Goal: Task Accomplishment & Management: Complete application form

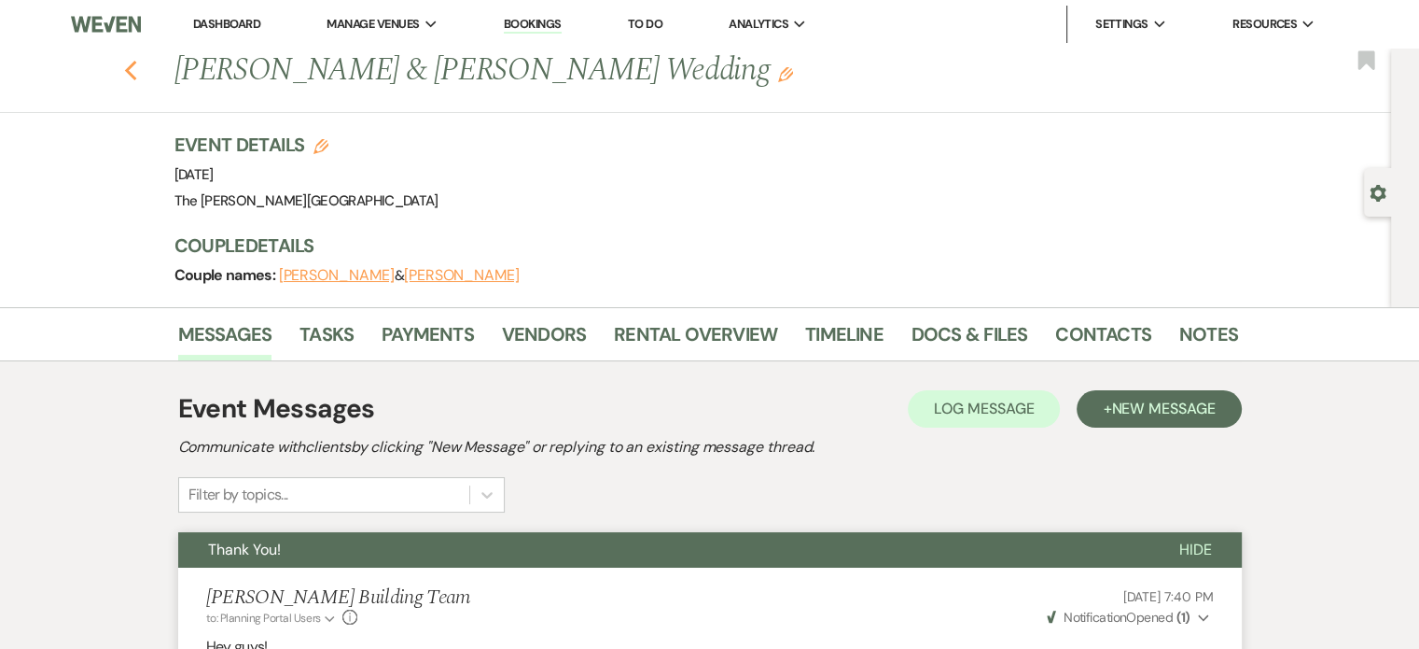
click at [131, 63] on icon "Previous" at bounding box center [131, 71] width 14 height 22
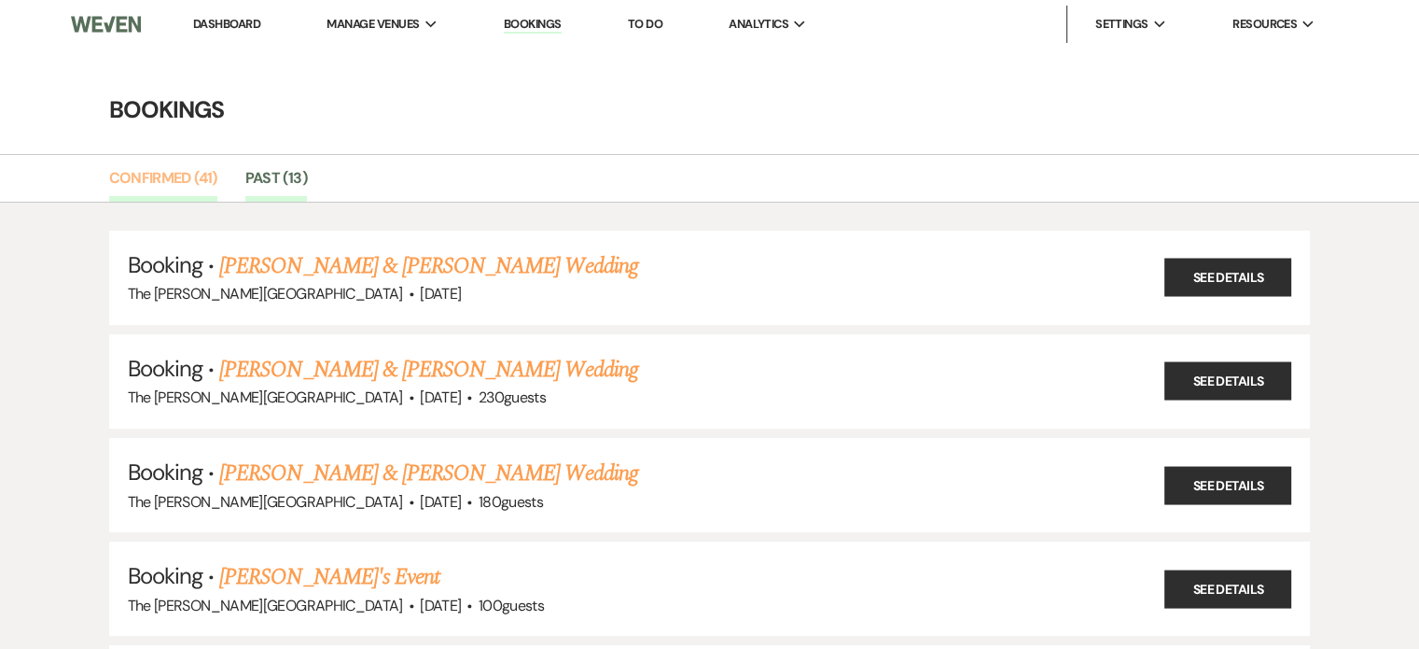
click at [173, 175] on link "Confirmed (41)" at bounding box center [163, 183] width 108 height 35
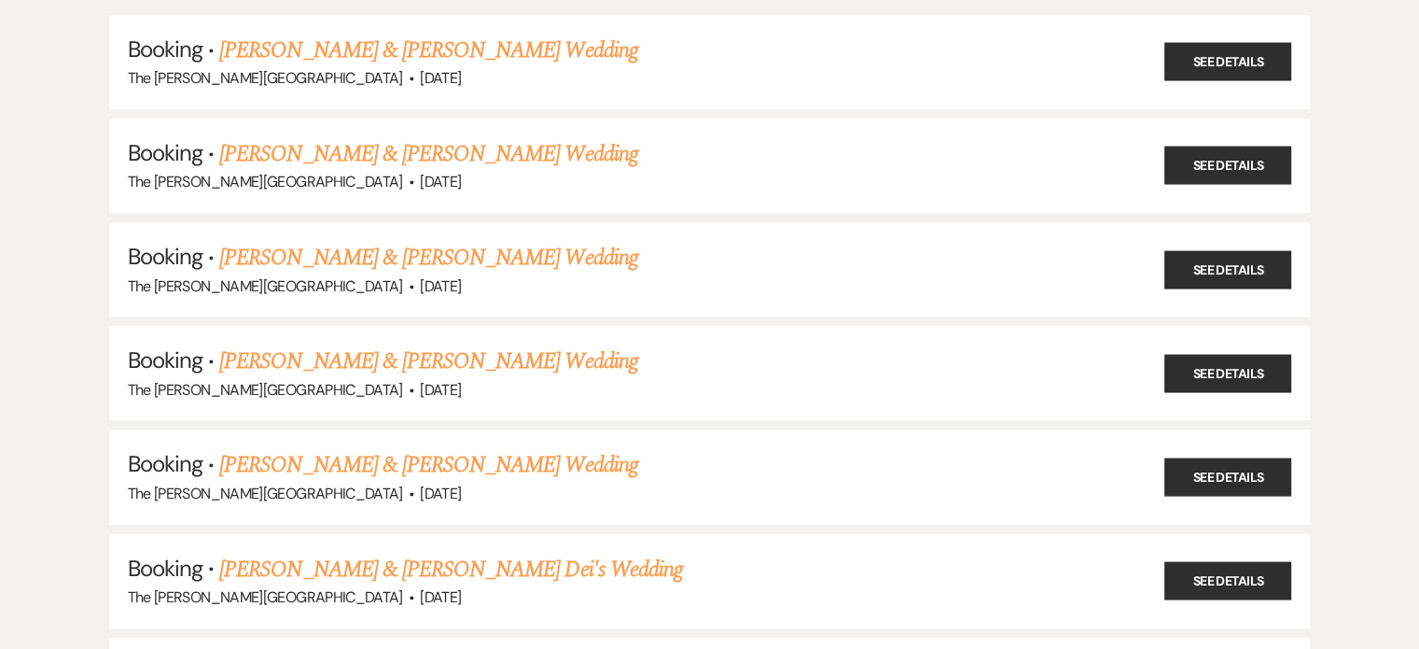
scroll to position [280, 0]
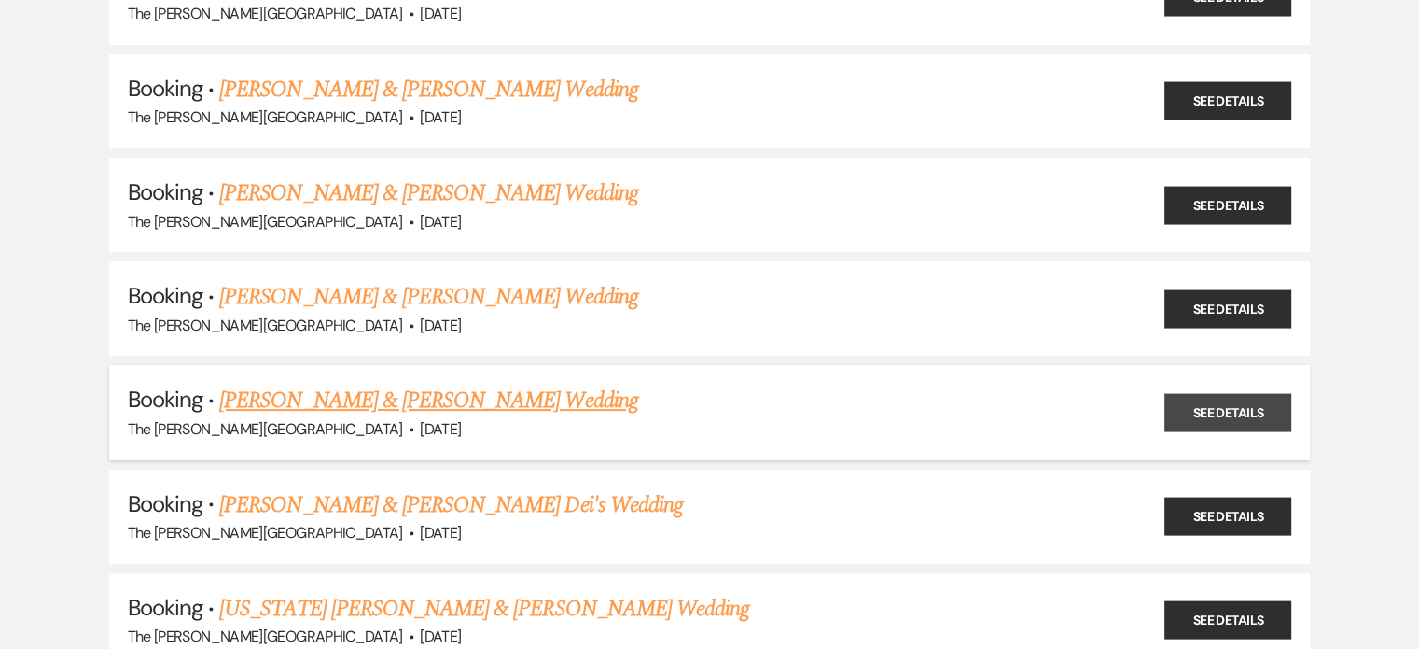
click at [1195, 404] on link "See Details" at bounding box center [1228, 412] width 127 height 38
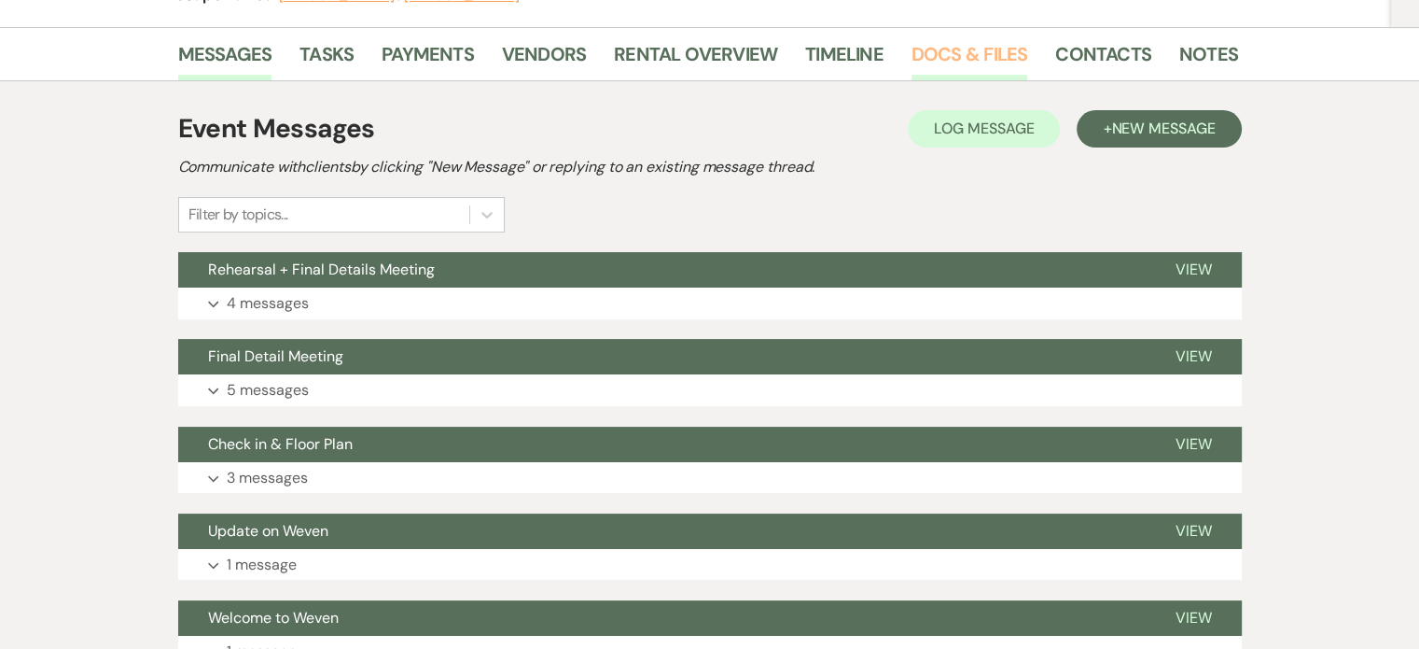
click at [957, 55] on link "Docs & Files" at bounding box center [970, 59] width 116 height 41
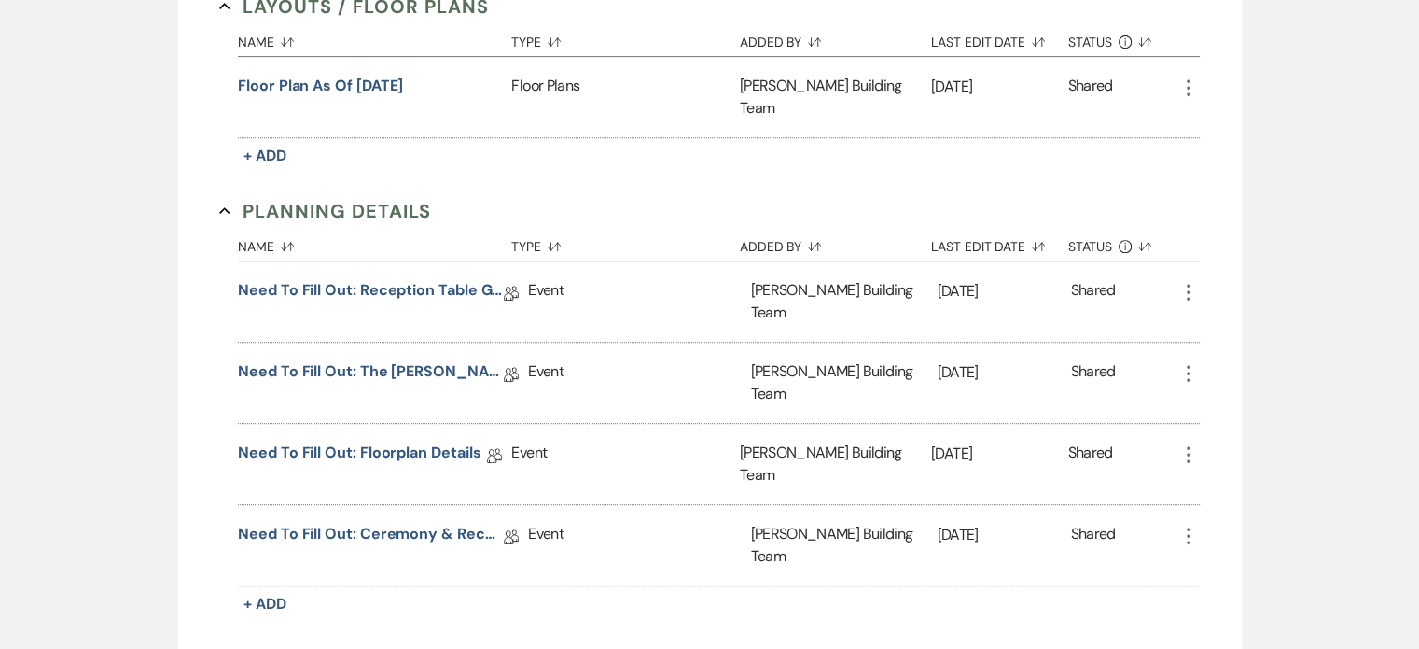
scroll to position [840, 0]
click at [652, 342] on div "Event" at bounding box center [639, 382] width 222 height 80
click at [310, 359] on link "Need to Fill Out: The [PERSON_NAME] Building Planning Document" at bounding box center [371, 373] width 266 height 29
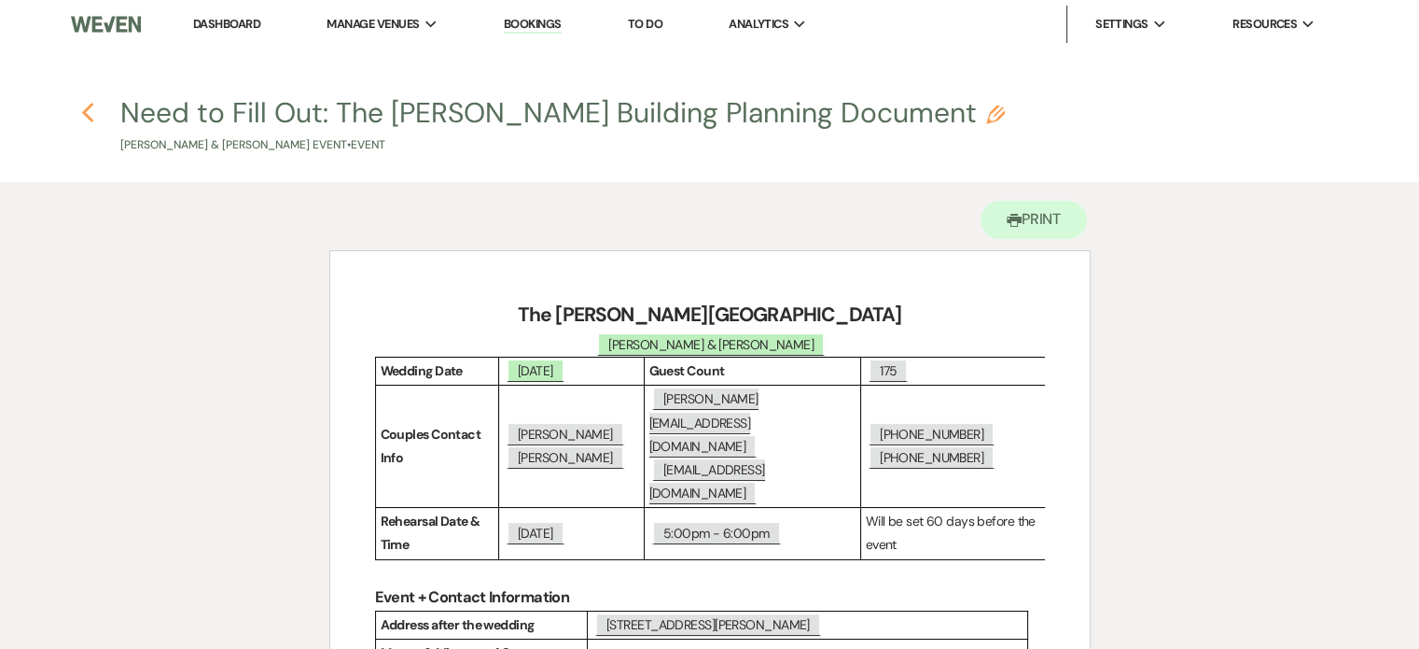
click at [92, 107] on icon "Previous" at bounding box center [88, 113] width 14 height 22
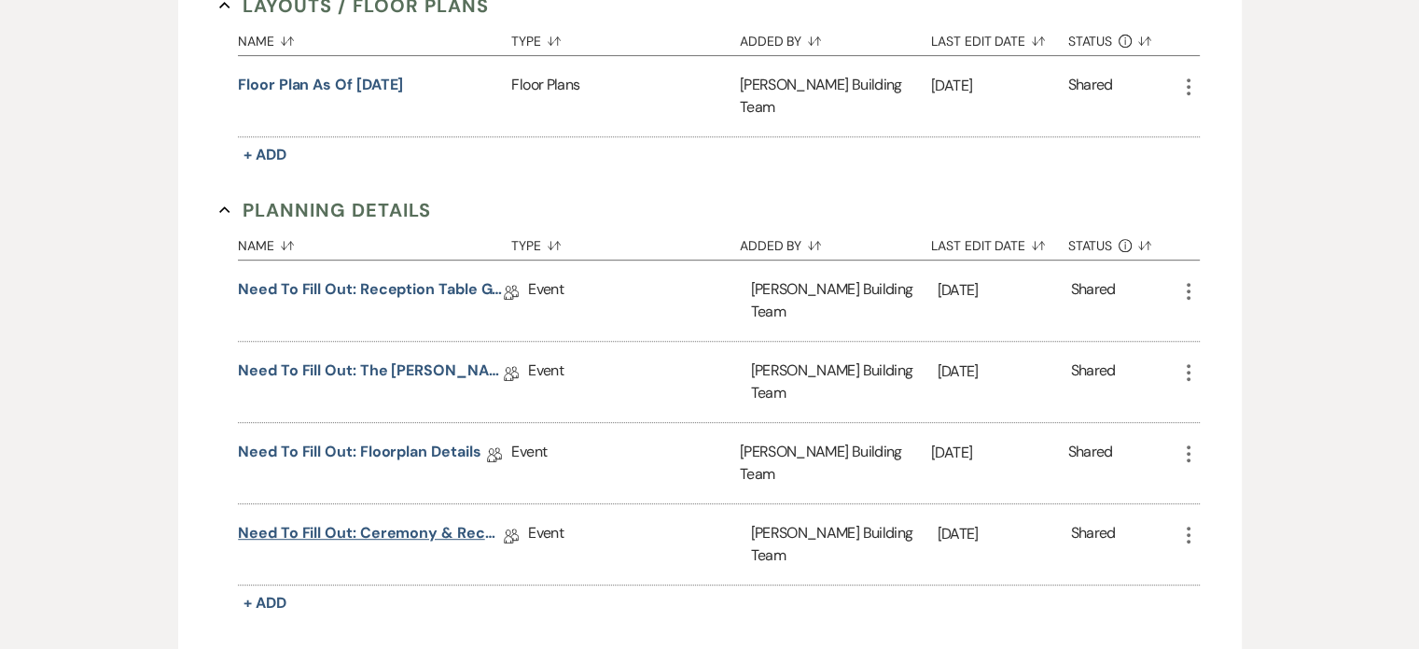
click at [375, 522] on link "Need to Fill Out: Ceremony & Reception Details" at bounding box center [371, 536] width 266 height 29
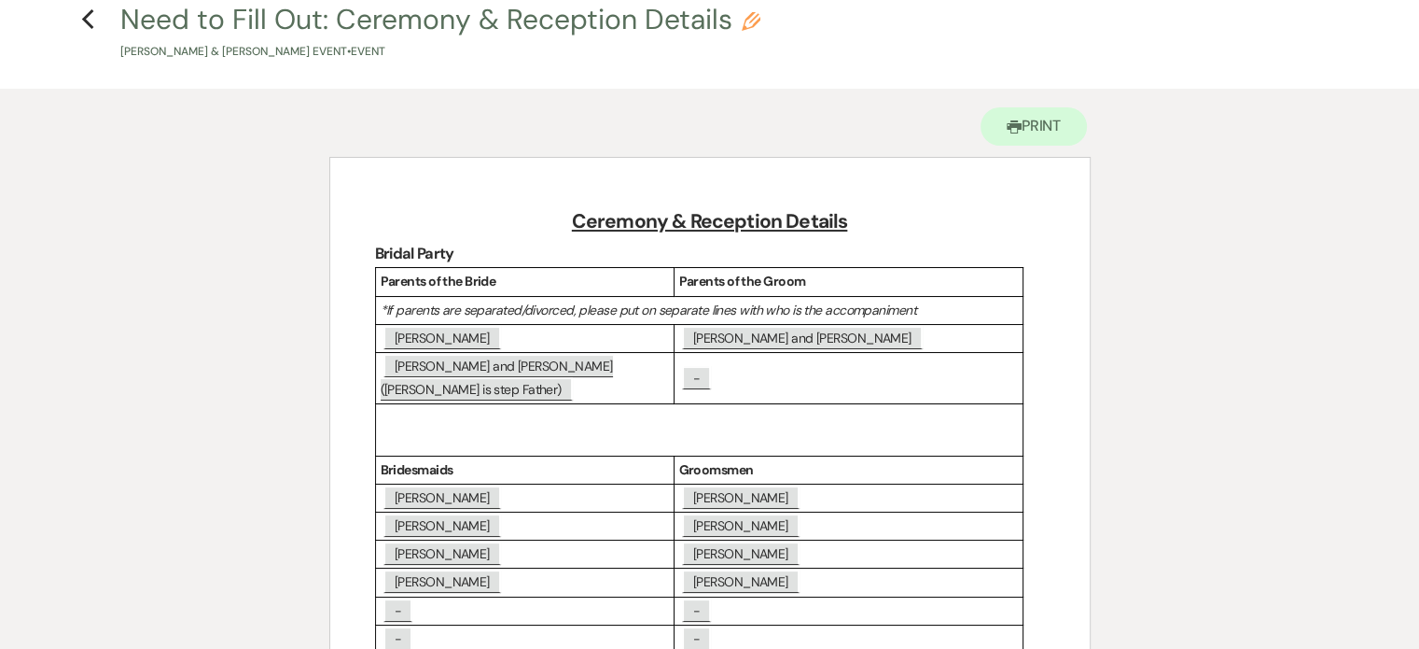
scroll to position [187, 0]
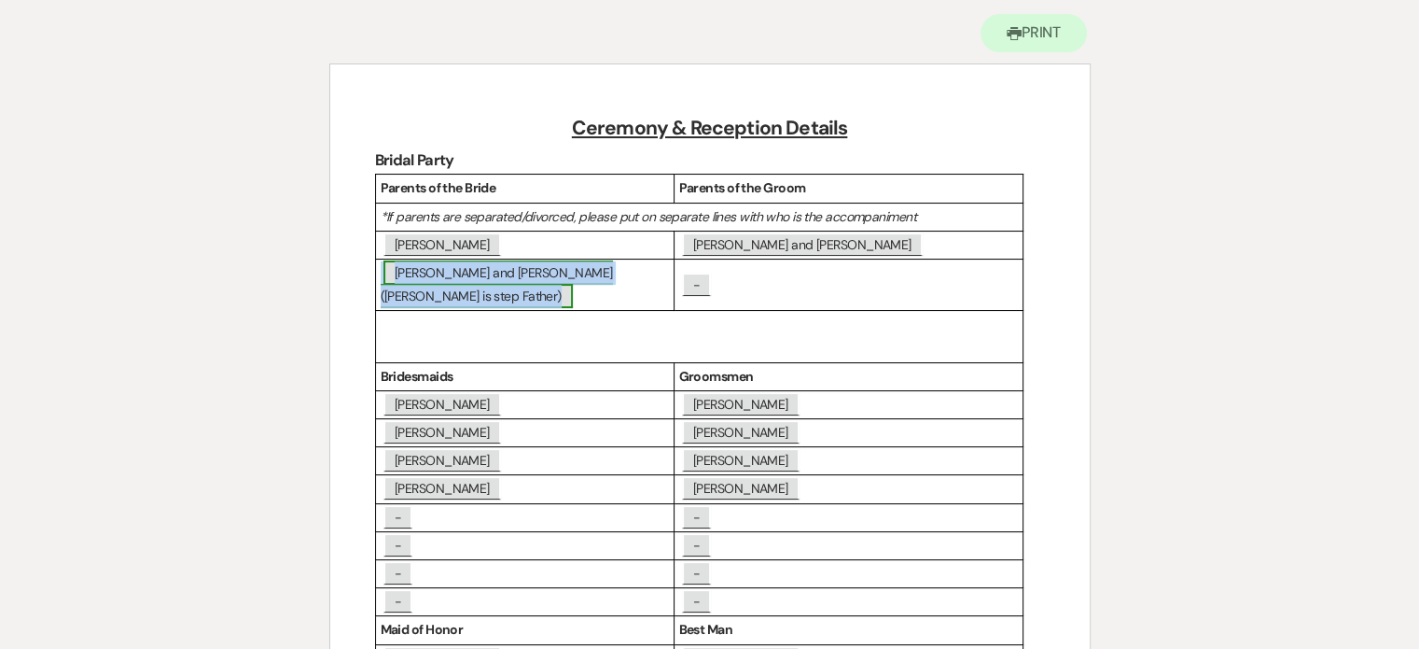
click at [493, 271] on span "[PERSON_NAME] and [PERSON_NAME] ([PERSON_NAME] is step Father)" at bounding box center [497, 284] width 232 height 48
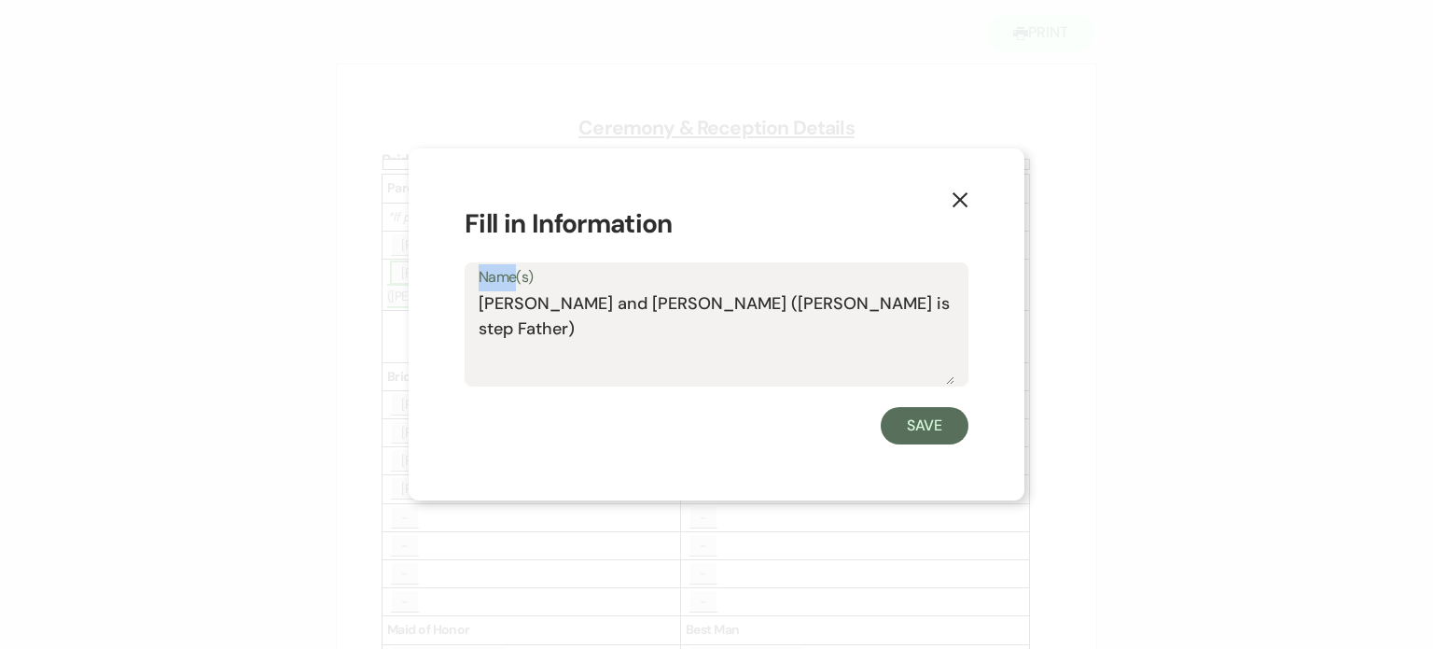
click at [493, 271] on label "Name(s)" at bounding box center [717, 277] width 476 height 27
click at [493, 291] on textarea "[PERSON_NAME] and [PERSON_NAME] ([PERSON_NAME] is step Father)" at bounding box center [717, 337] width 476 height 93
click at [817, 320] on textarea "[PERSON_NAME] and [PERSON_NAME] ([PERSON_NAME] is step Father)" at bounding box center [717, 337] width 476 height 93
drag, startPoint x: 652, startPoint y: 303, endPoint x: 468, endPoint y: 319, distance: 185.5
click at [468, 319] on div "Name(s) [PERSON_NAME] and [PERSON_NAME] ([PERSON_NAME] is step Father)" at bounding box center [717, 324] width 504 height 124
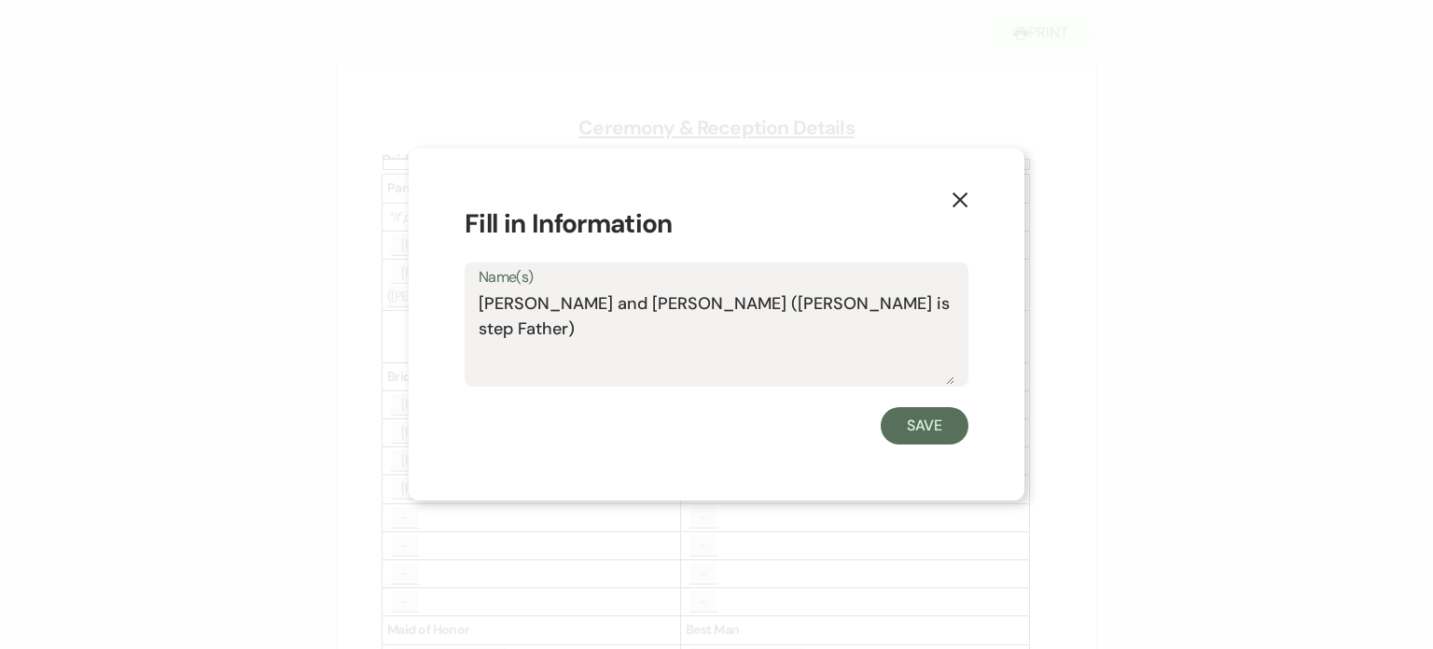
click at [962, 201] on use "button" at bounding box center [960, 199] width 15 height 15
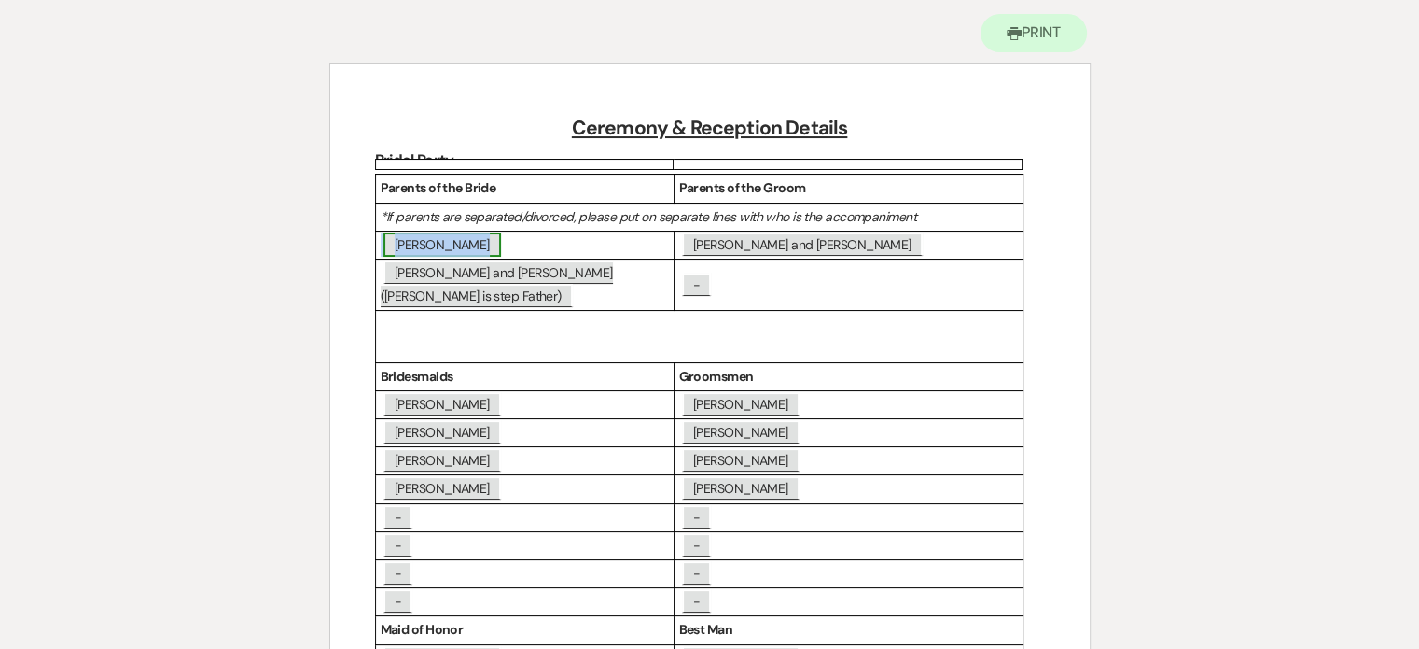
click at [448, 246] on span "[PERSON_NAME]" at bounding box center [443, 244] width 118 height 24
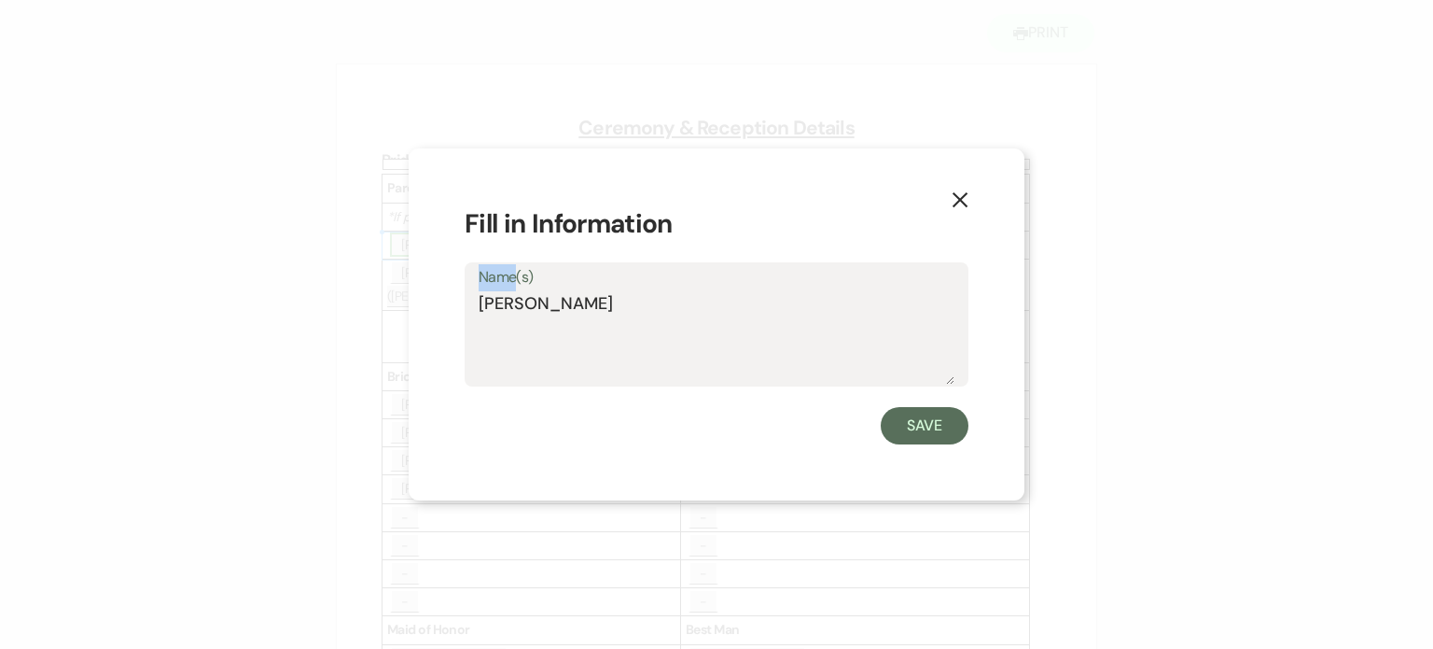
click at [448, 246] on div "X Fill in Information Name(s) [PERSON_NAME] Save" at bounding box center [717, 324] width 616 height 352
click at [496, 304] on textarea "[PERSON_NAME]" at bounding box center [717, 337] width 476 height 93
click at [965, 189] on button "X" at bounding box center [960, 198] width 28 height 33
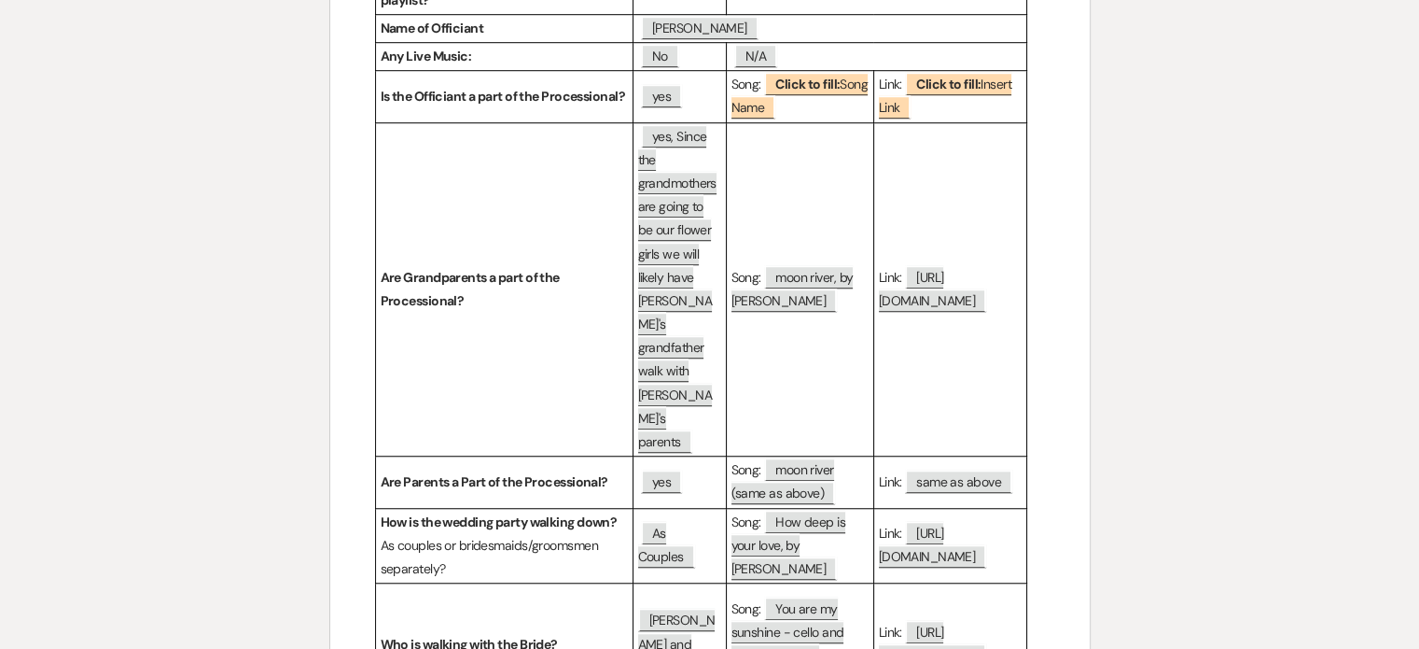
scroll to position [1400, 0]
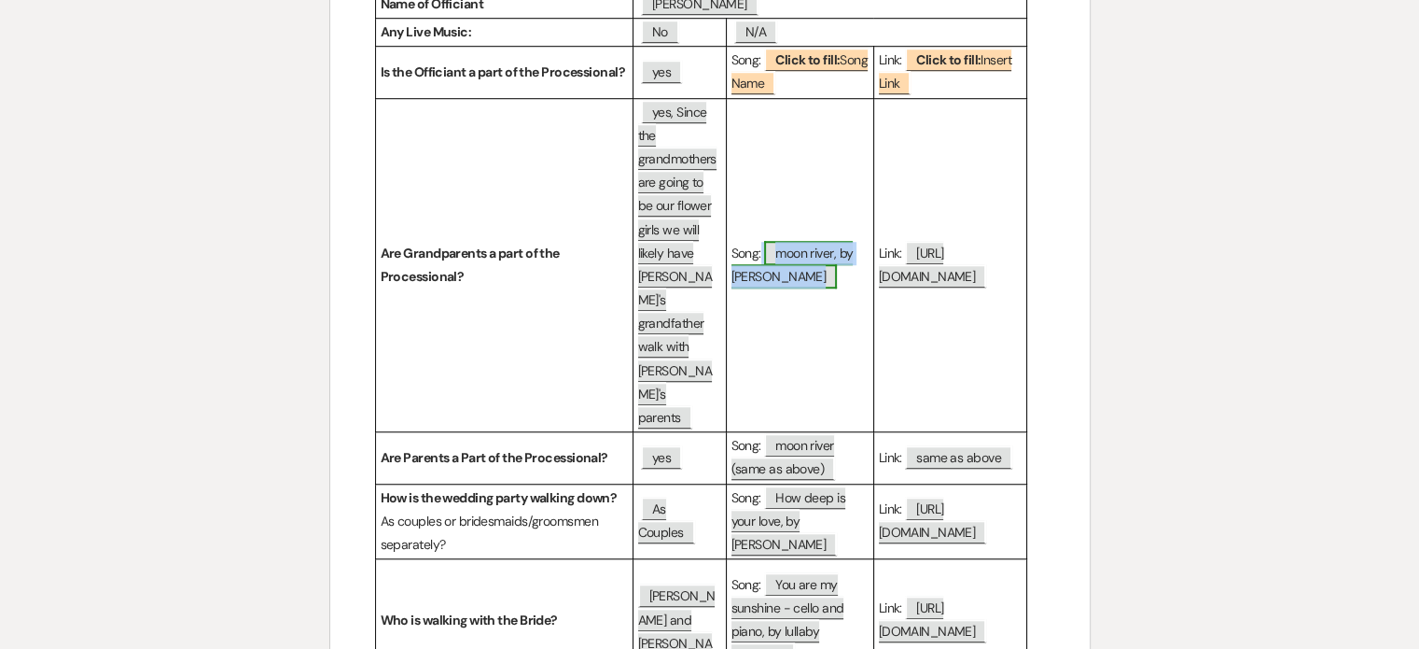
click at [788, 241] on span "moon river, by [PERSON_NAME]" at bounding box center [793, 265] width 122 height 48
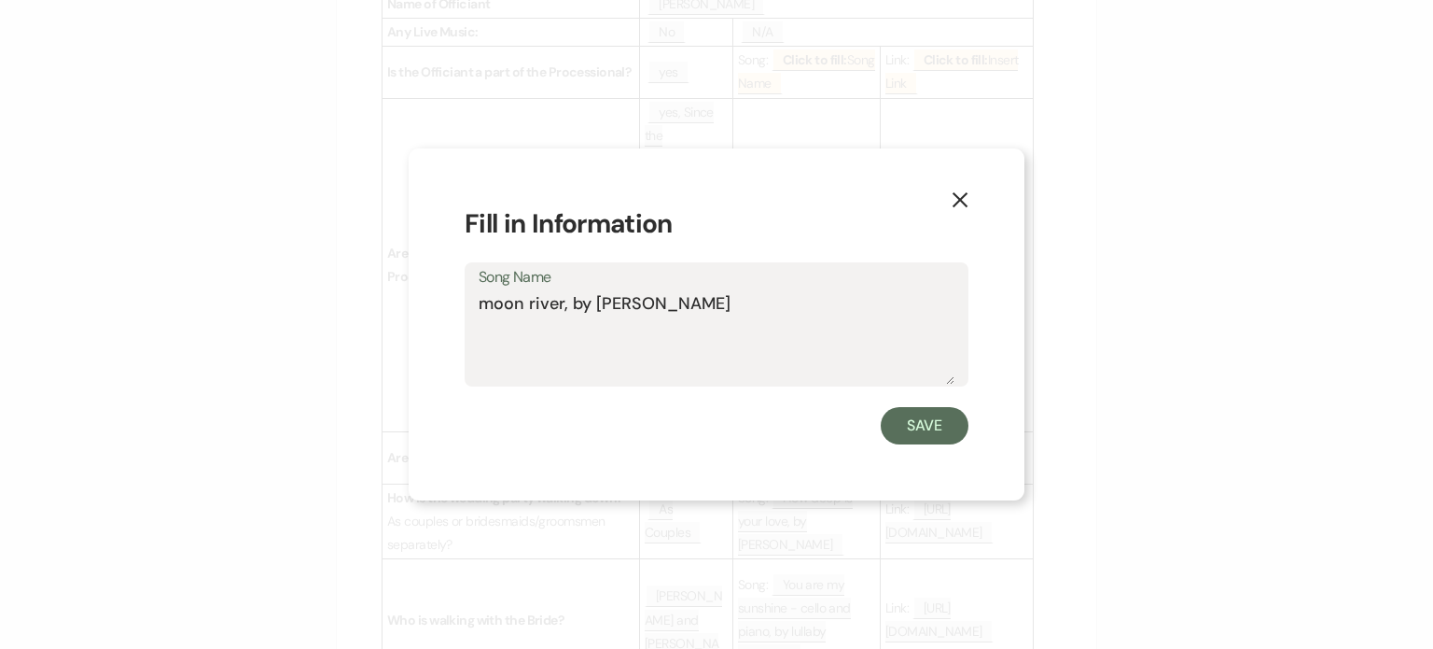
click at [670, 301] on textarea "moon river, by [PERSON_NAME]" at bounding box center [717, 337] width 476 height 93
click at [671, 301] on textarea "moon river, by [PERSON_NAME]" at bounding box center [717, 337] width 476 height 93
click at [963, 197] on icon "X" at bounding box center [960, 199] width 17 height 17
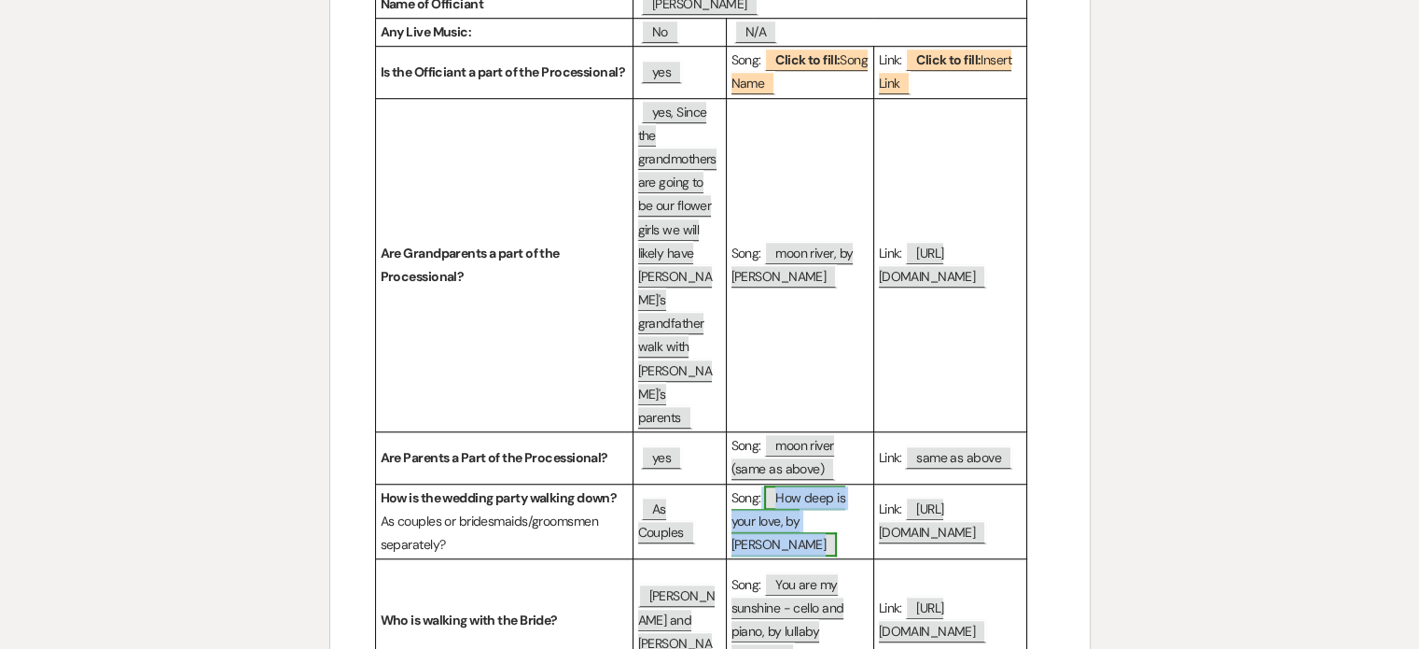
click at [821, 485] on span "How deep is your love, by [PERSON_NAME]" at bounding box center [789, 520] width 115 height 71
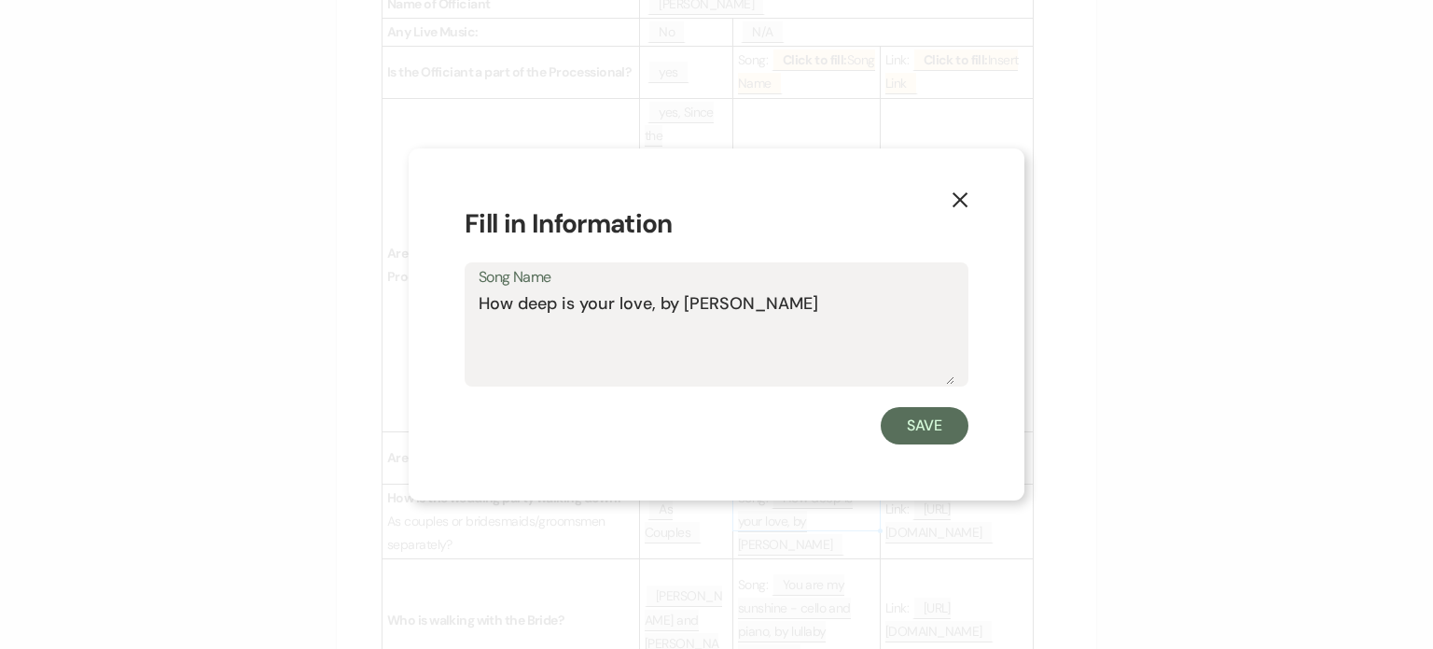
click at [700, 305] on textarea "How deep is your love, by [PERSON_NAME]" at bounding box center [717, 337] width 476 height 93
click at [701, 303] on textarea "How deep is your love, by [PERSON_NAME]" at bounding box center [717, 337] width 476 height 93
click at [701, 304] on textarea "How deep is your love, by [PERSON_NAME]" at bounding box center [717, 337] width 476 height 93
click at [703, 301] on textarea "How deep is your love, by [PERSON_NAME]" at bounding box center [717, 337] width 476 height 93
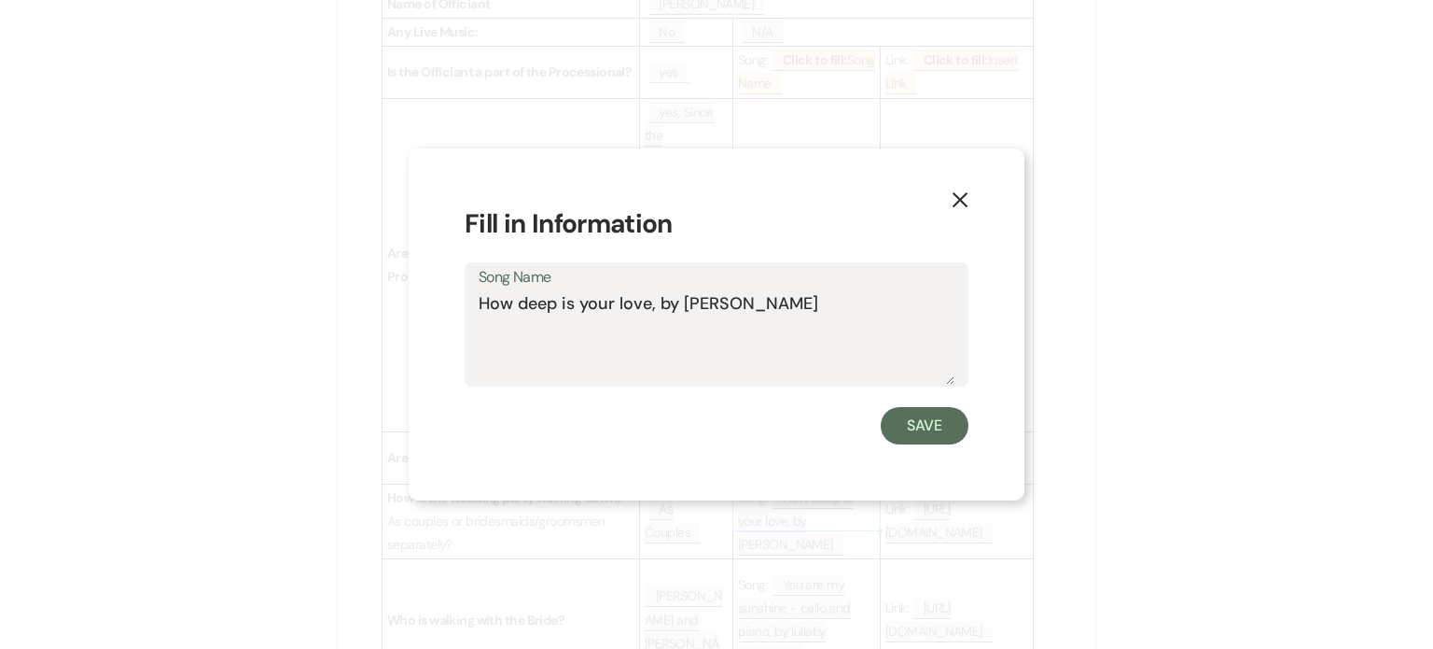
click at [703, 301] on textarea "How deep is your love, by [PERSON_NAME]" at bounding box center [717, 337] width 476 height 93
click at [703, 299] on textarea "How deep is your love, by [PERSON_NAME]" at bounding box center [717, 337] width 476 height 93
click at [703, 297] on textarea "How deep is your love, by [PERSON_NAME]" at bounding box center [717, 337] width 476 height 93
drag, startPoint x: 833, startPoint y: 305, endPoint x: 477, endPoint y: 330, distance: 357.4
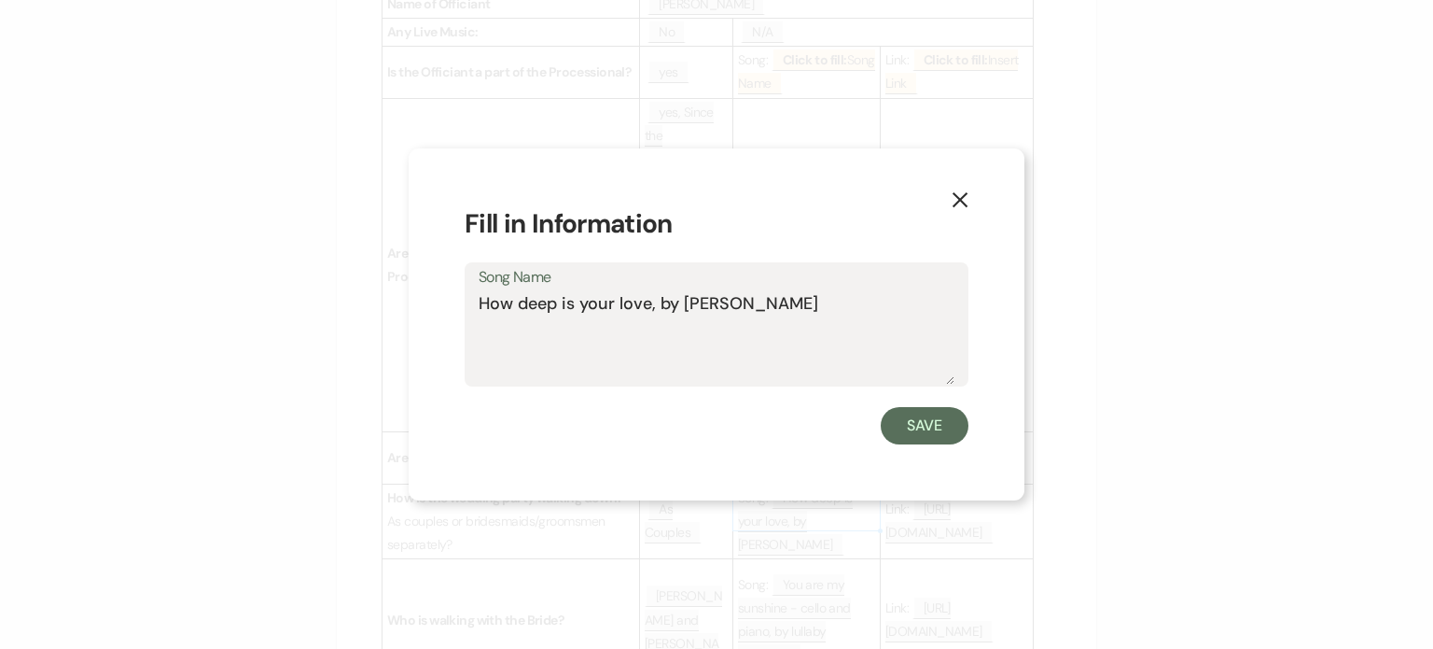
click at [477, 330] on div "Song Name How deep is your love, by [PERSON_NAME]" at bounding box center [717, 324] width 504 height 124
click at [962, 193] on icon "X" at bounding box center [960, 199] width 17 height 17
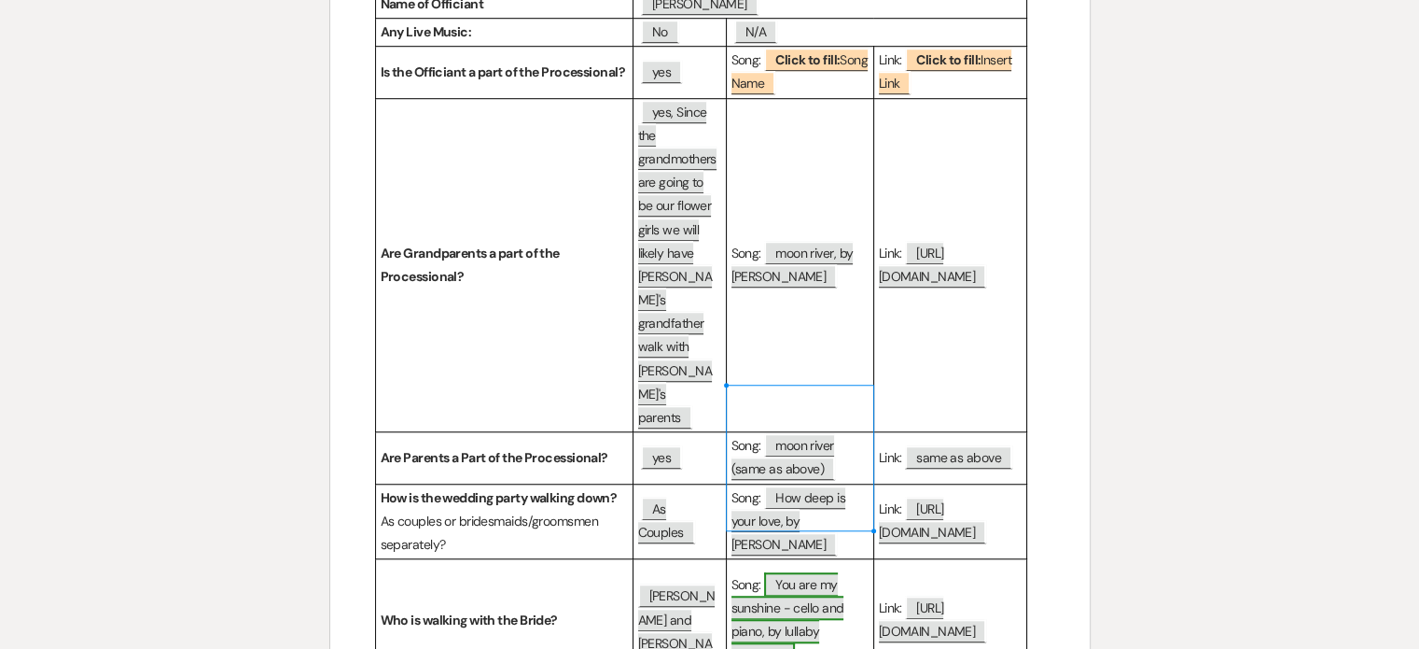
scroll to position [1493, 0]
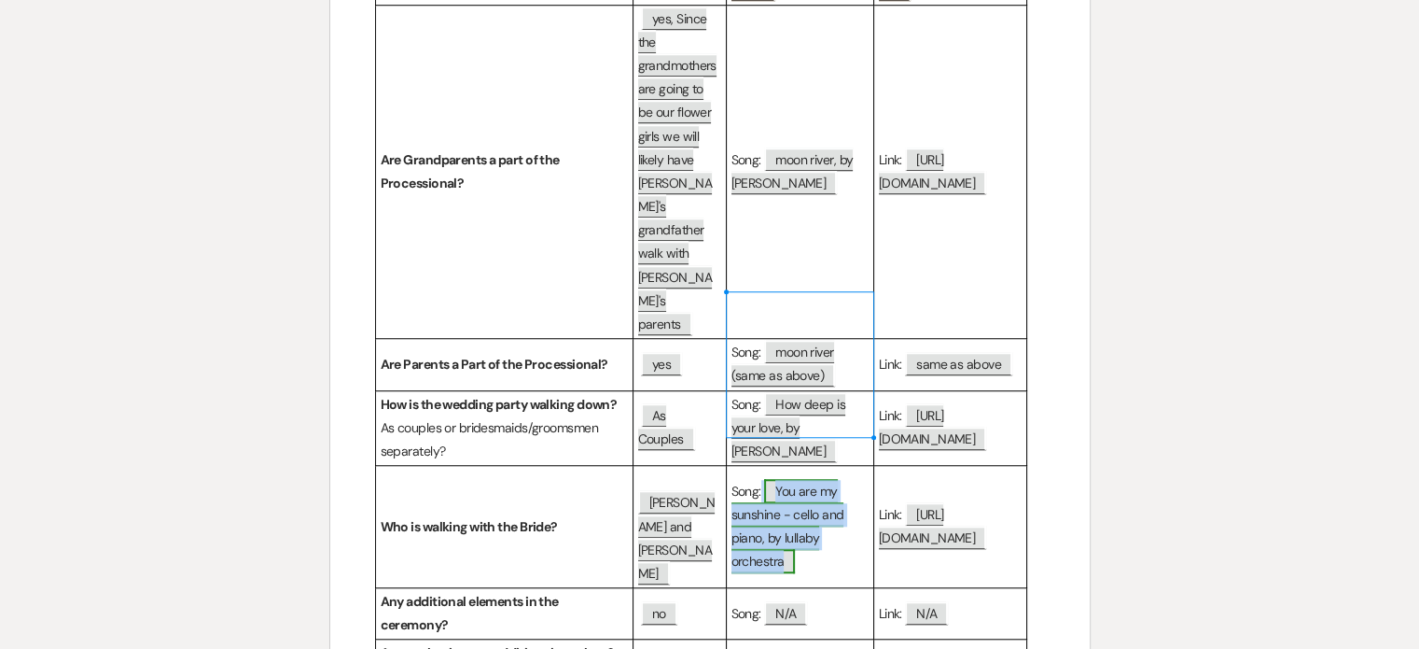
click at [772, 514] on span "You are my sunshine - cello and piano, by lullaby orchestra" at bounding box center [788, 526] width 113 height 95
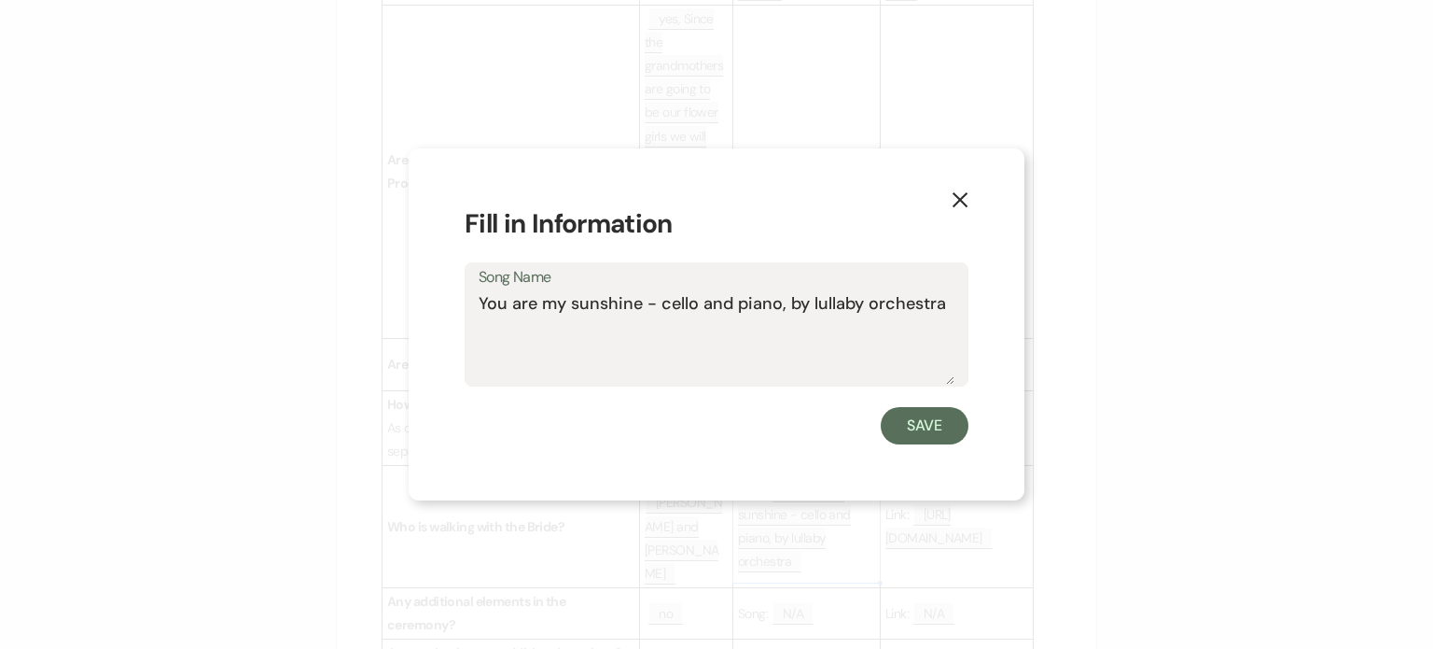
click at [686, 308] on textarea "You are my sunshine - cello and piano, by lullaby orchestra" at bounding box center [717, 337] width 476 height 93
click at [686, 307] on textarea "You are my sunshine - cello and piano, by lullaby orchestra" at bounding box center [717, 337] width 476 height 93
click at [963, 204] on use "button" at bounding box center [960, 199] width 15 height 15
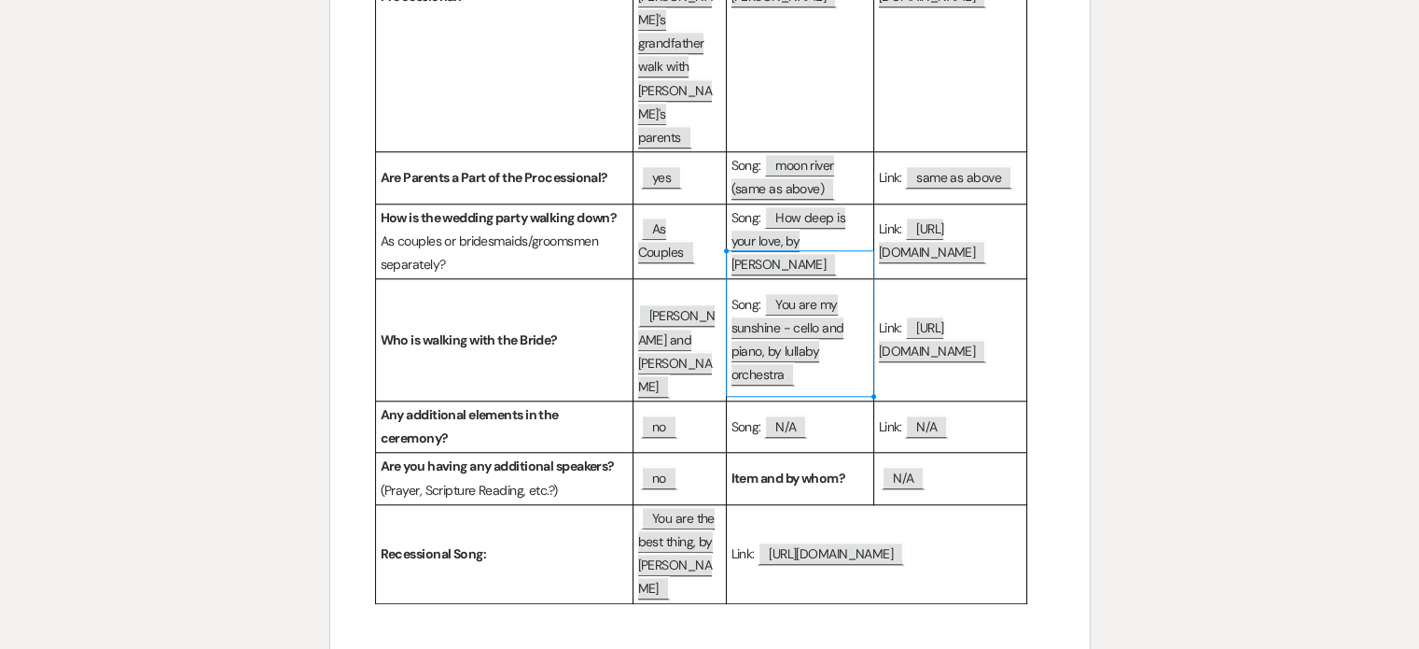
scroll to position [1773, 0]
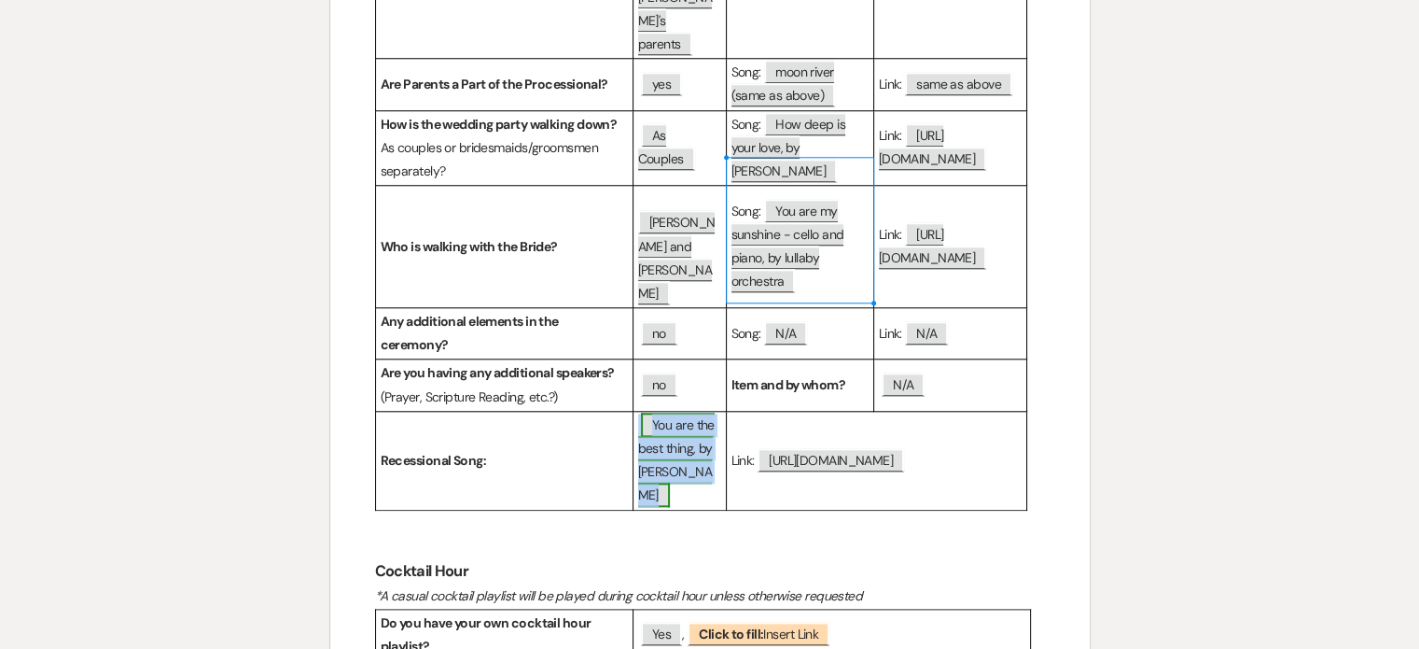
click at [670, 436] on span "You are the best thing, by [PERSON_NAME]" at bounding box center [676, 460] width 77 height 95
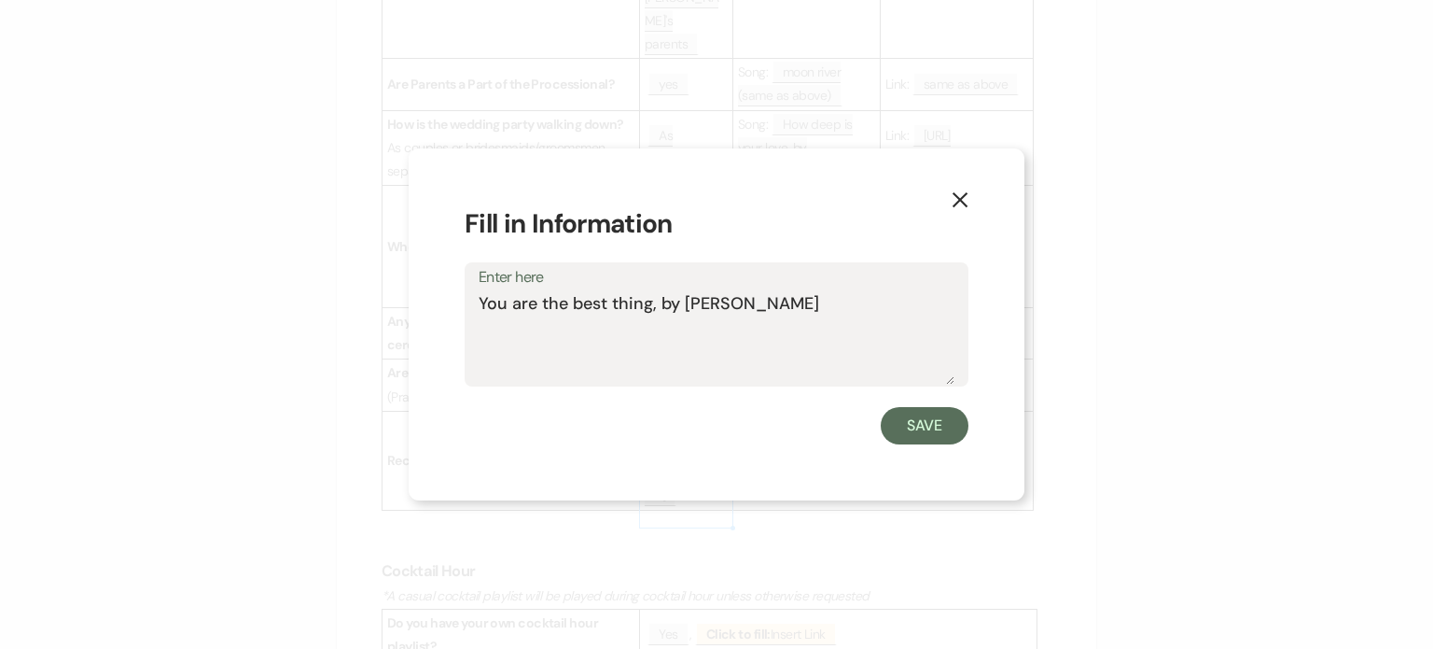
click at [645, 299] on textarea "You are the best thing, by [PERSON_NAME]" at bounding box center [717, 337] width 476 height 93
click at [965, 195] on use "button" at bounding box center [960, 199] width 15 height 15
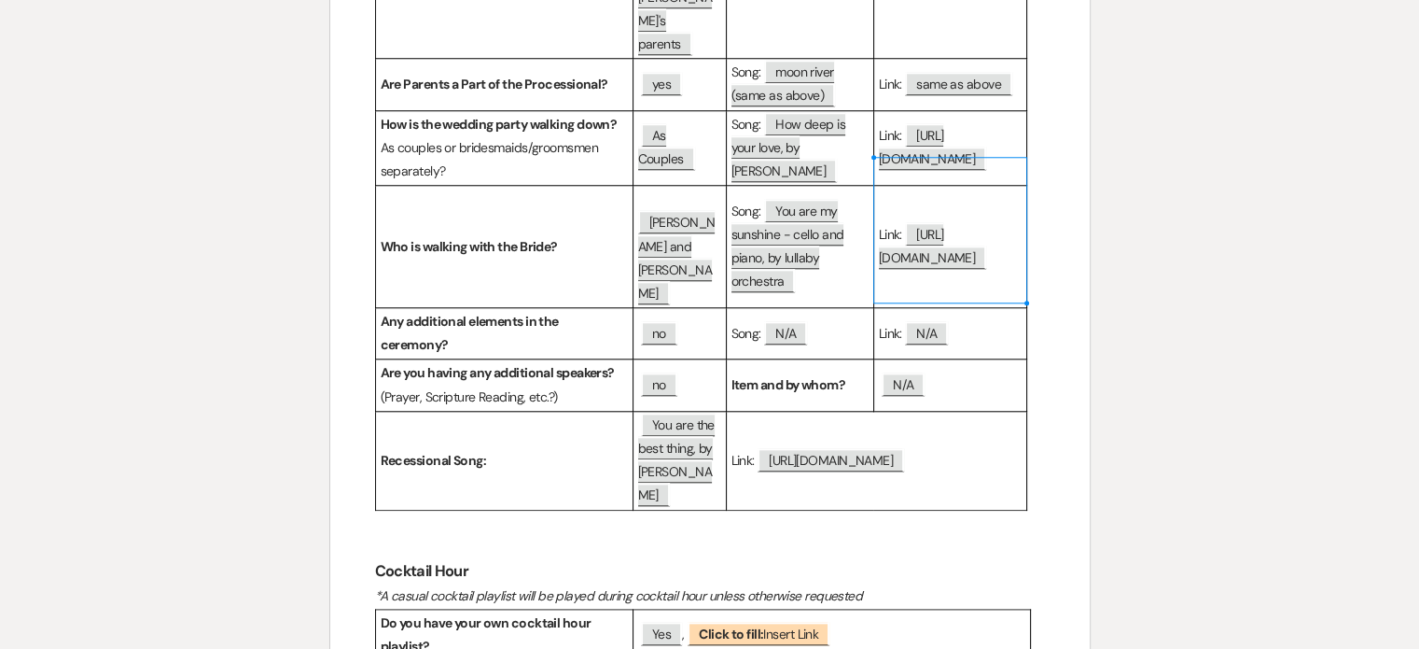
click at [949, 230] on p "Link: ﻿ [URL][DOMAIN_NAME] ﻿" at bounding box center [950, 246] width 143 height 47
click at [926, 222] on span "[URL][DOMAIN_NAME]" at bounding box center [933, 246] width 108 height 48
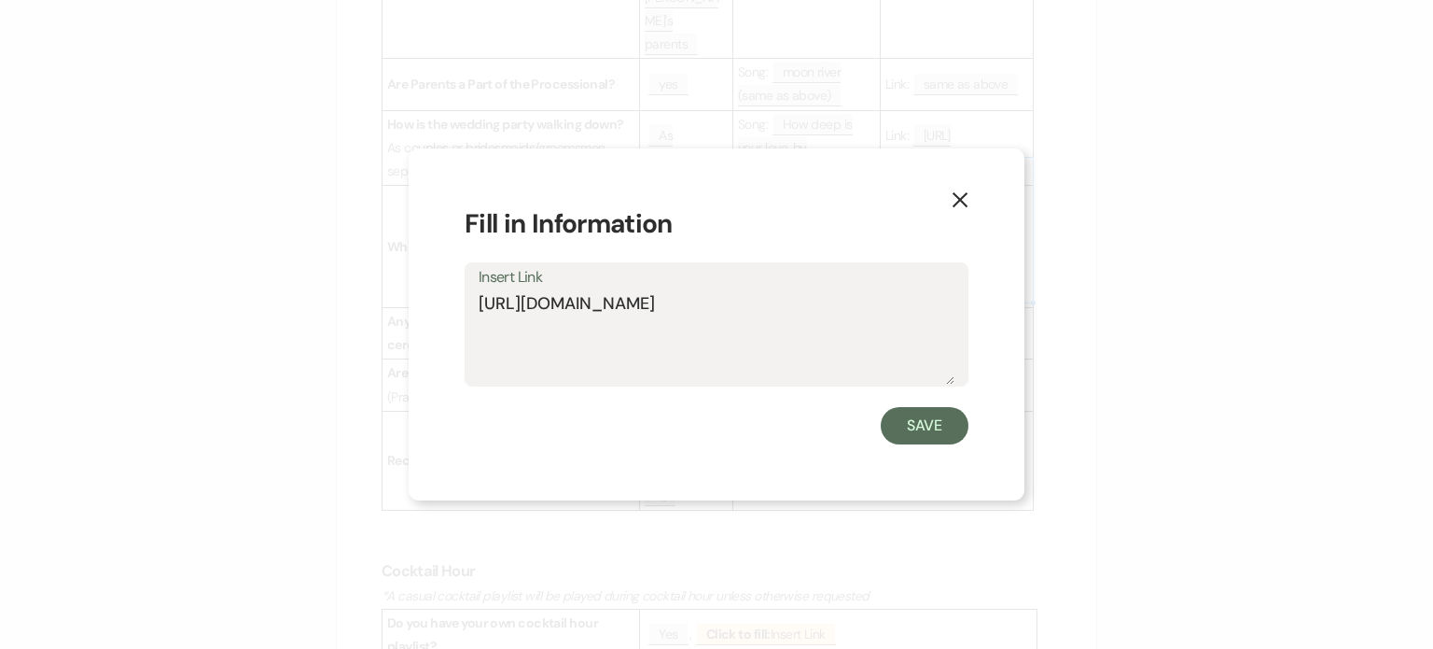
click at [635, 307] on textarea "[URL][DOMAIN_NAME]" at bounding box center [717, 337] width 476 height 93
click at [967, 193] on use "button" at bounding box center [960, 199] width 15 height 15
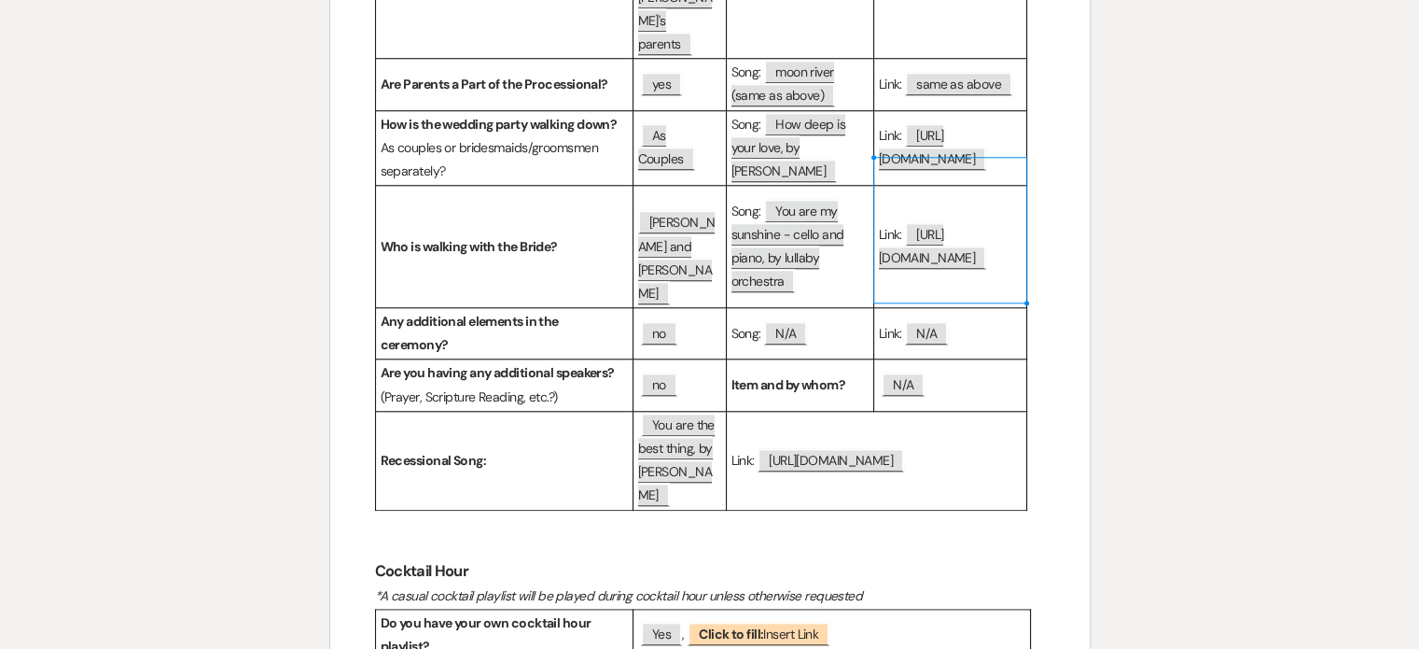
click at [1054, 257] on div "Ceremony & Reception Details Bridal Party Parents of the Bride Parents of the G…" at bounding box center [710, 222] width 760 height 3489
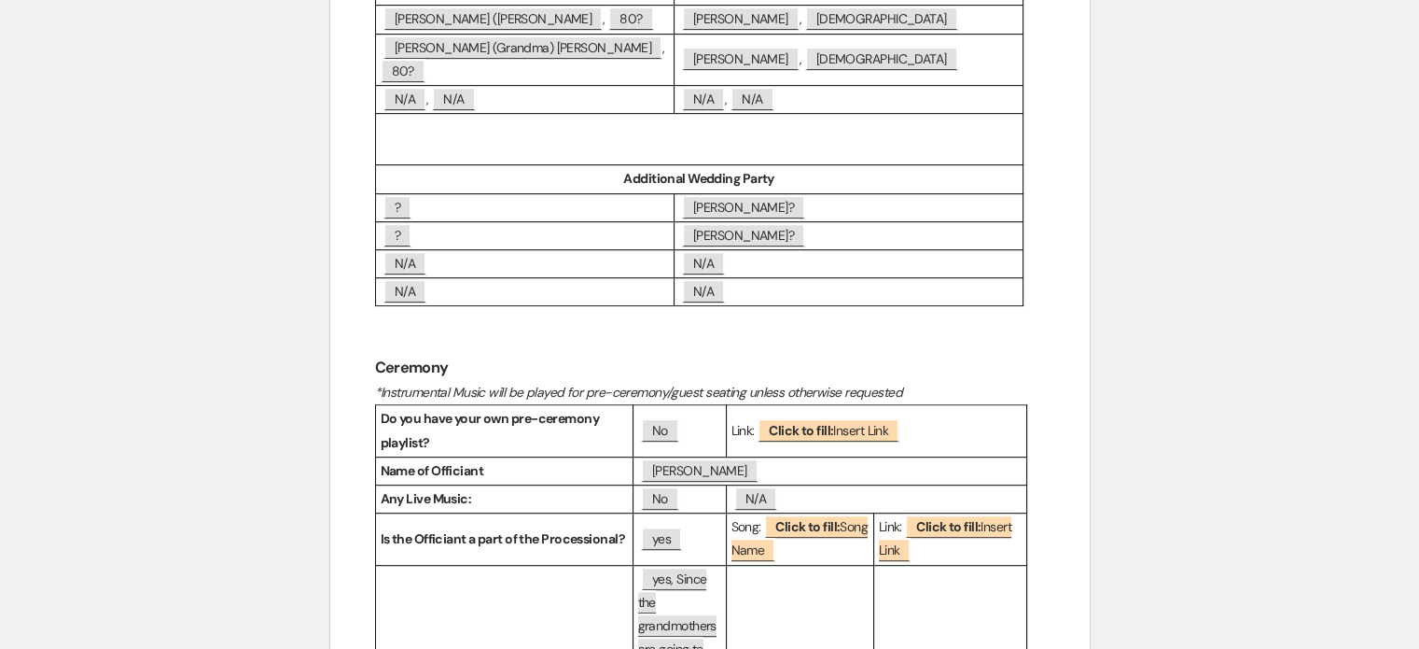
scroll to position [1400, 0]
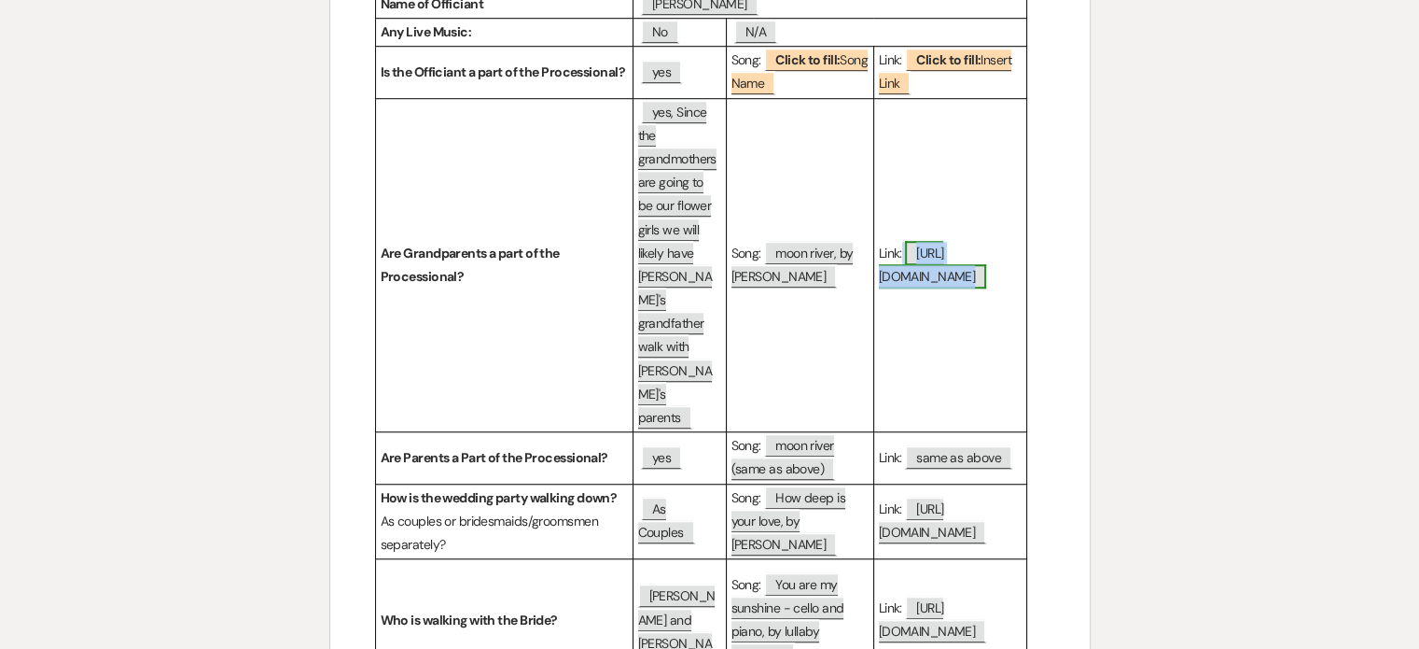
click at [903, 241] on span "[URL][DOMAIN_NAME]" at bounding box center [933, 265] width 108 height 48
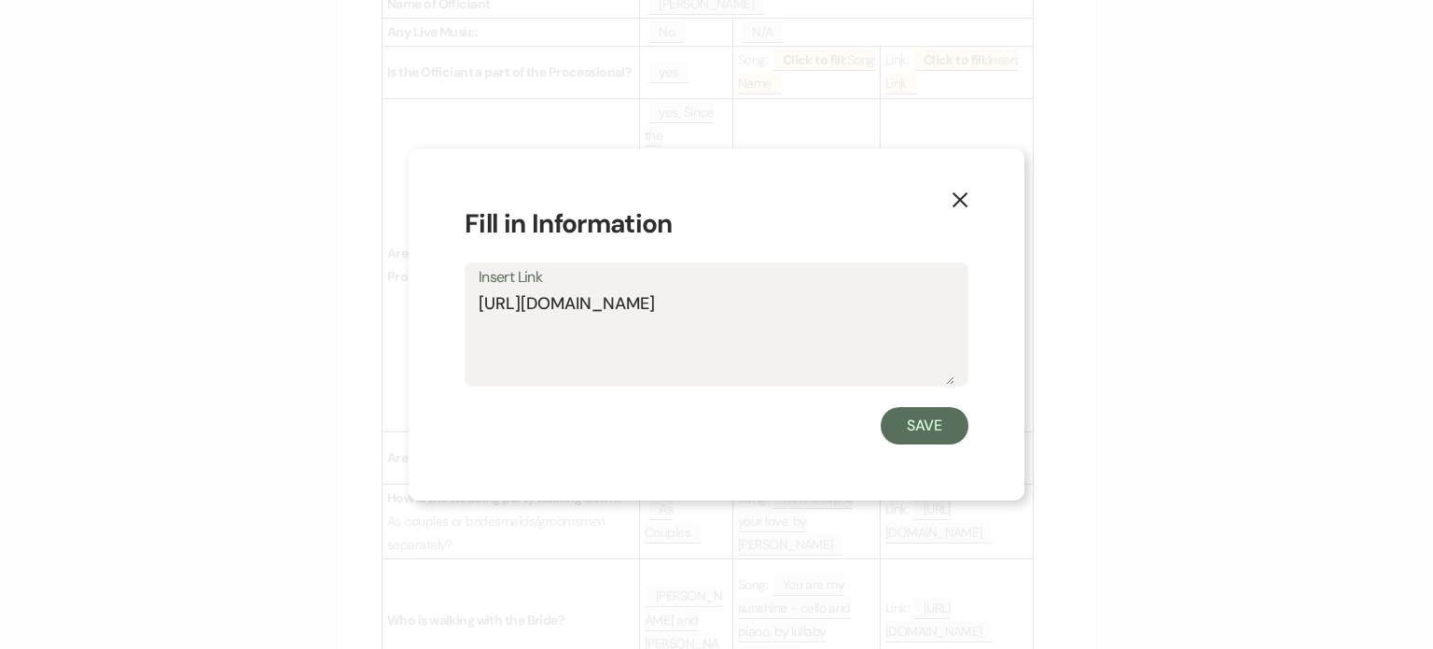
click at [582, 297] on textarea "[URL][DOMAIN_NAME]" at bounding box center [717, 337] width 476 height 93
click at [581, 294] on textarea "[URL][DOMAIN_NAME]" at bounding box center [717, 337] width 476 height 93
click at [576, 320] on textarea "[URL][DOMAIN_NAME]" at bounding box center [717, 337] width 476 height 93
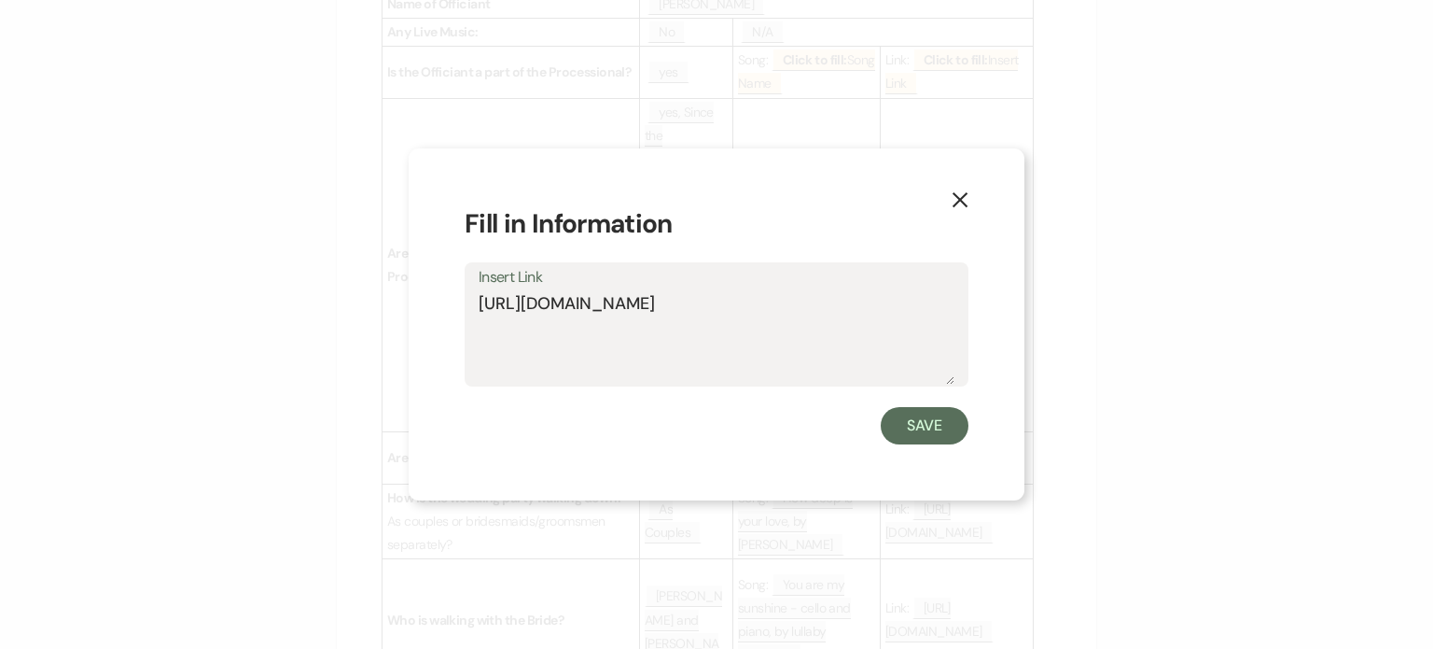
click at [576, 322] on textarea "[URL][DOMAIN_NAME]" at bounding box center [717, 337] width 476 height 93
click at [964, 189] on button "X" at bounding box center [960, 198] width 28 height 33
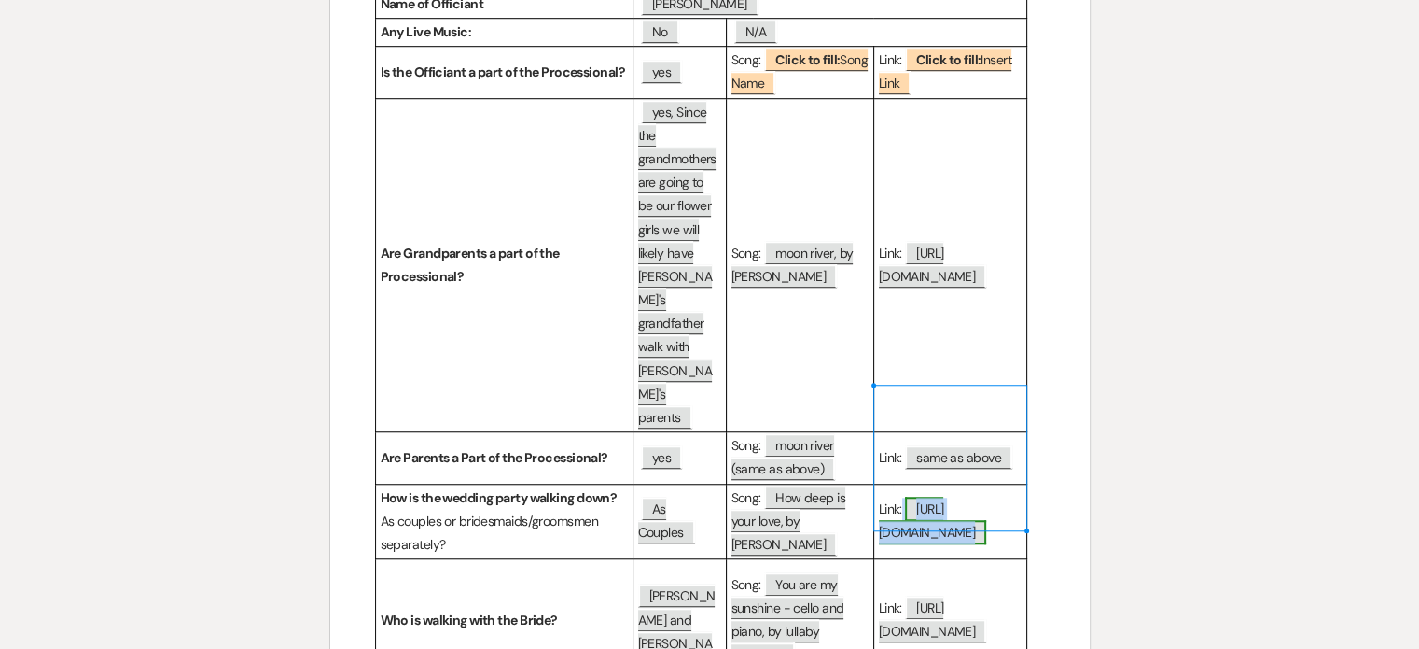
click at [930, 496] on span "[URL][DOMAIN_NAME]" at bounding box center [933, 520] width 108 height 48
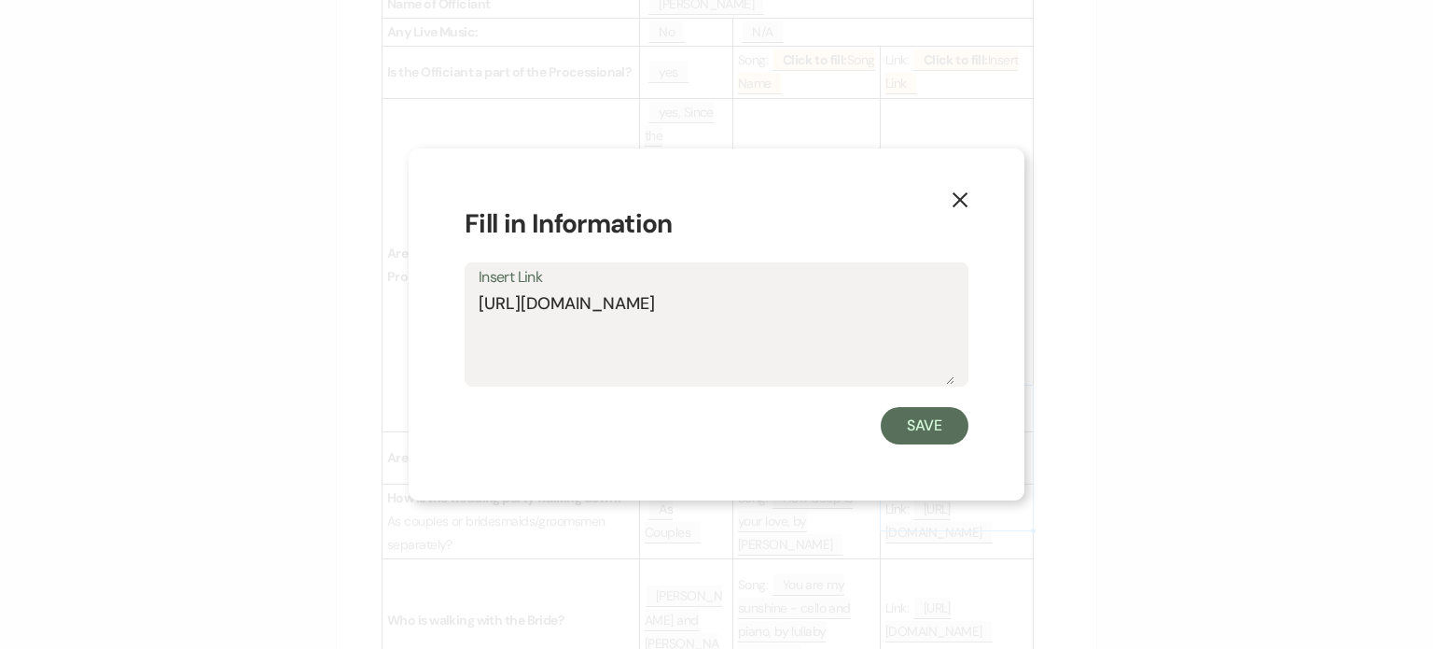
click at [658, 301] on textarea "[URL][DOMAIN_NAME]" at bounding box center [717, 337] width 476 height 93
click at [959, 203] on icon "X" at bounding box center [960, 199] width 17 height 17
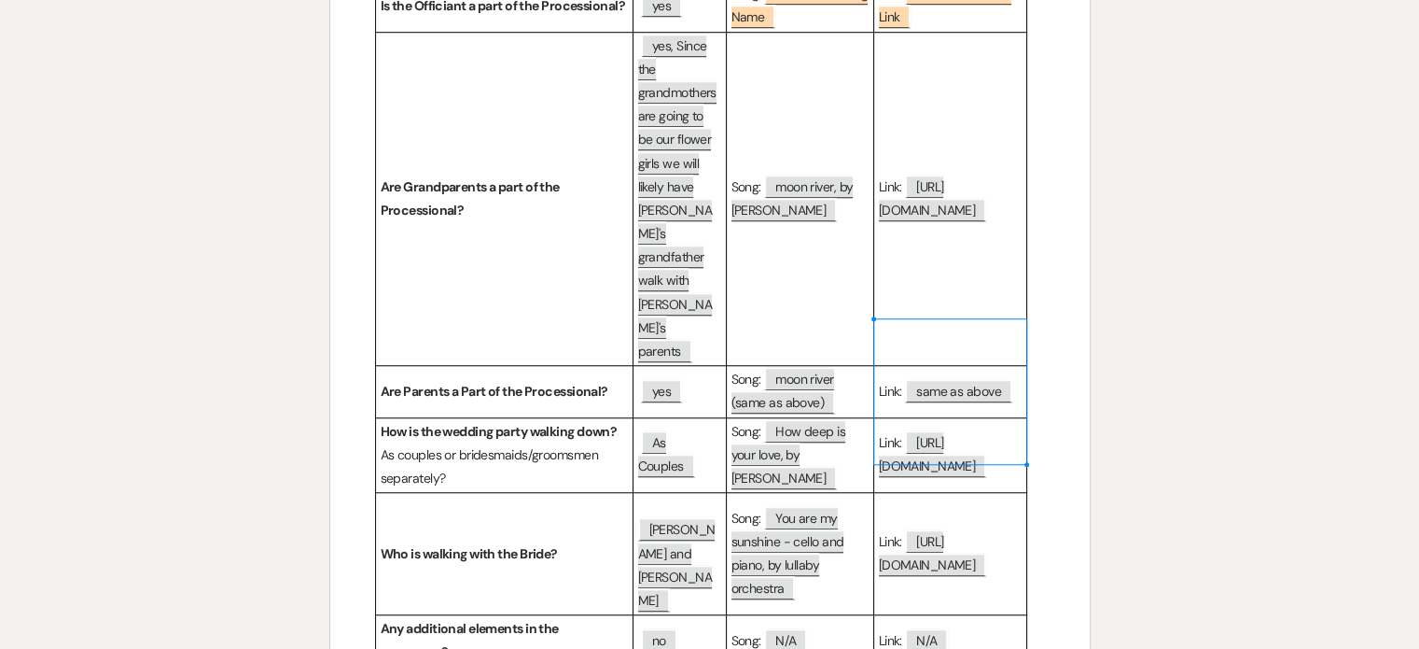
scroll to position [1493, 0]
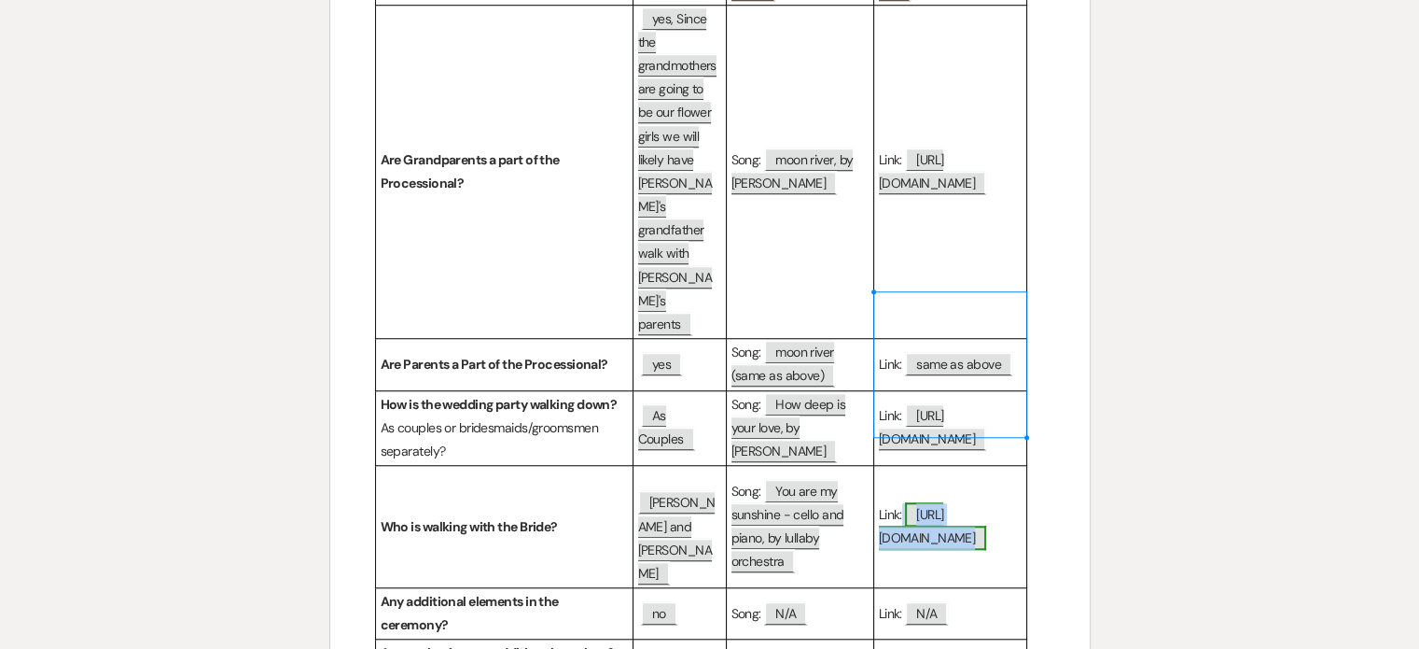
click at [922, 513] on span "[URL][DOMAIN_NAME]" at bounding box center [933, 526] width 108 height 48
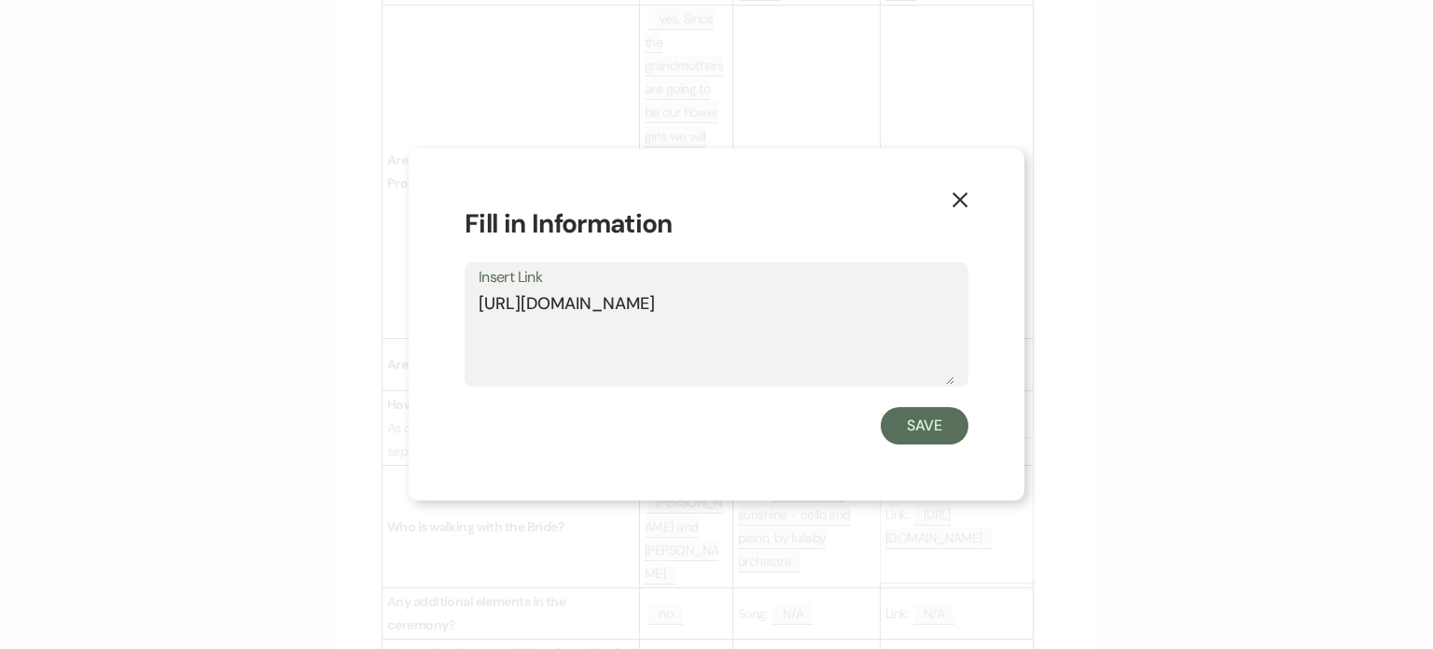
click at [764, 301] on textarea "[URL][DOMAIN_NAME]" at bounding box center [717, 337] width 476 height 93
click at [760, 297] on textarea "[URL][DOMAIN_NAME]" at bounding box center [717, 337] width 476 height 93
click at [758, 296] on textarea "[URL][DOMAIN_NAME]" at bounding box center [717, 337] width 476 height 93
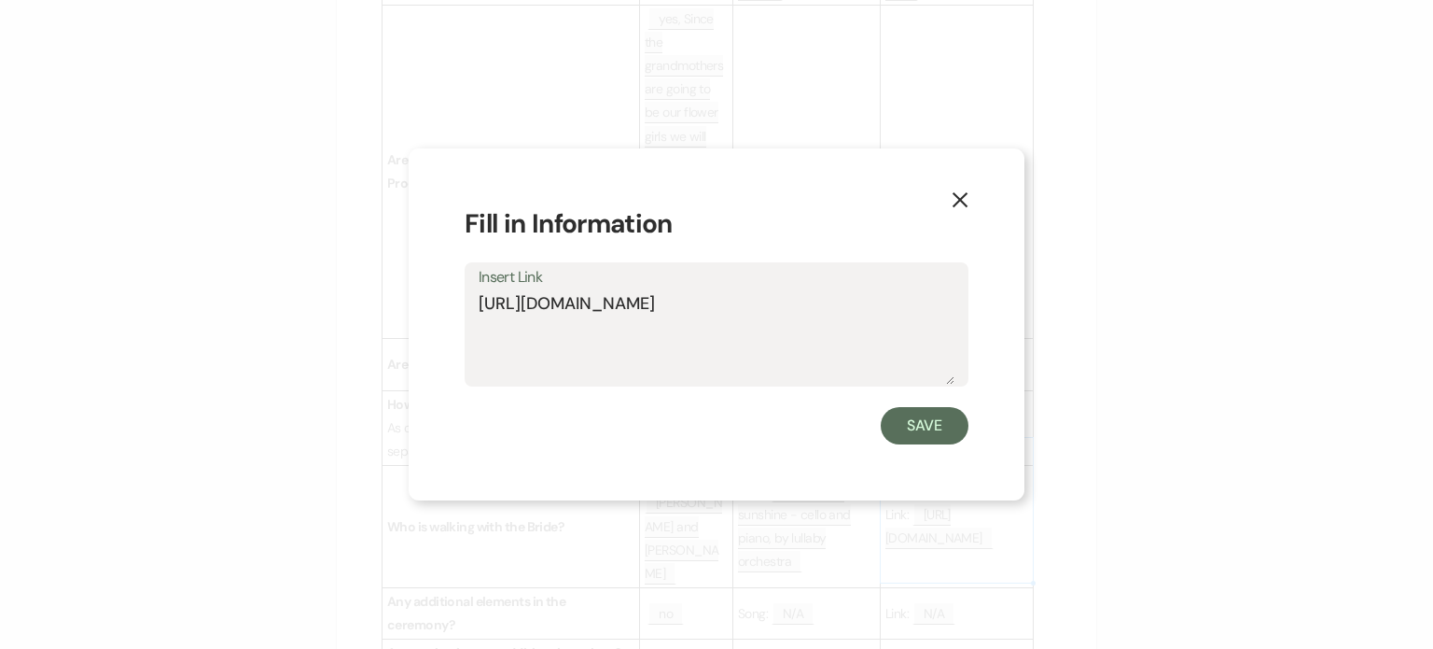
click at [963, 201] on use "button" at bounding box center [960, 199] width 15 height 15
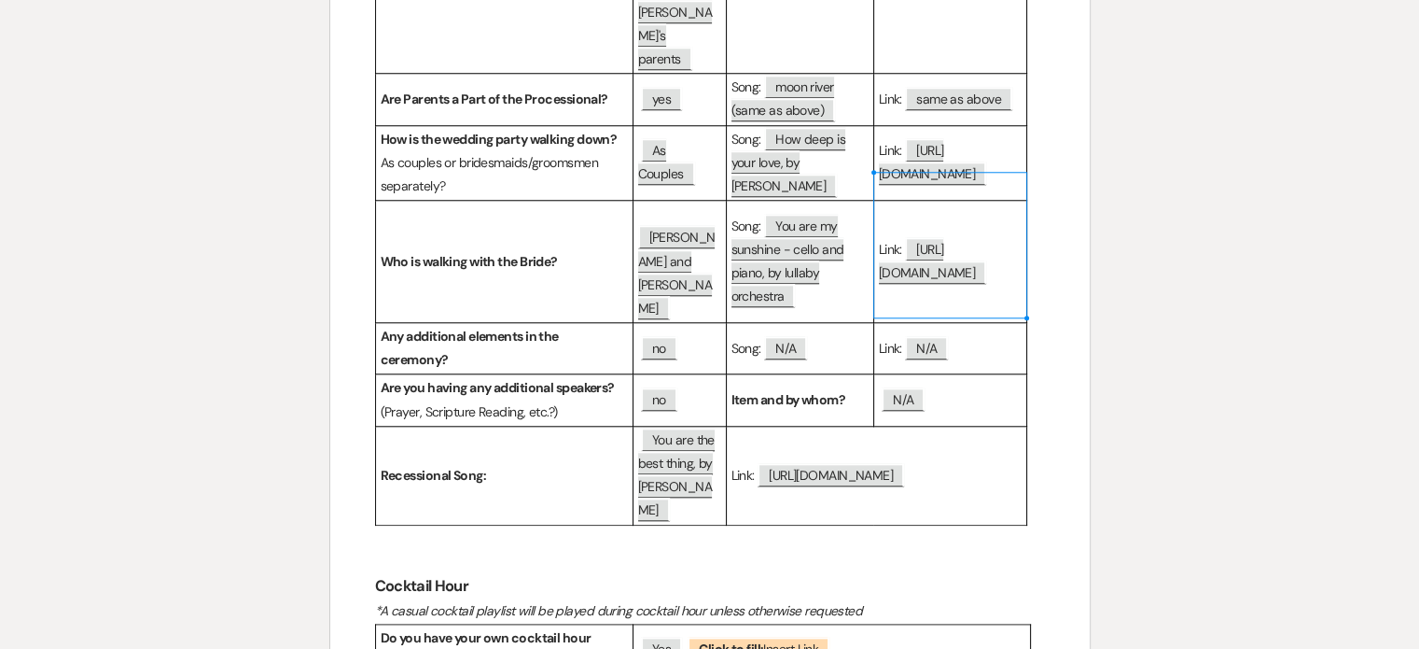
scroll to position [1773, 0]
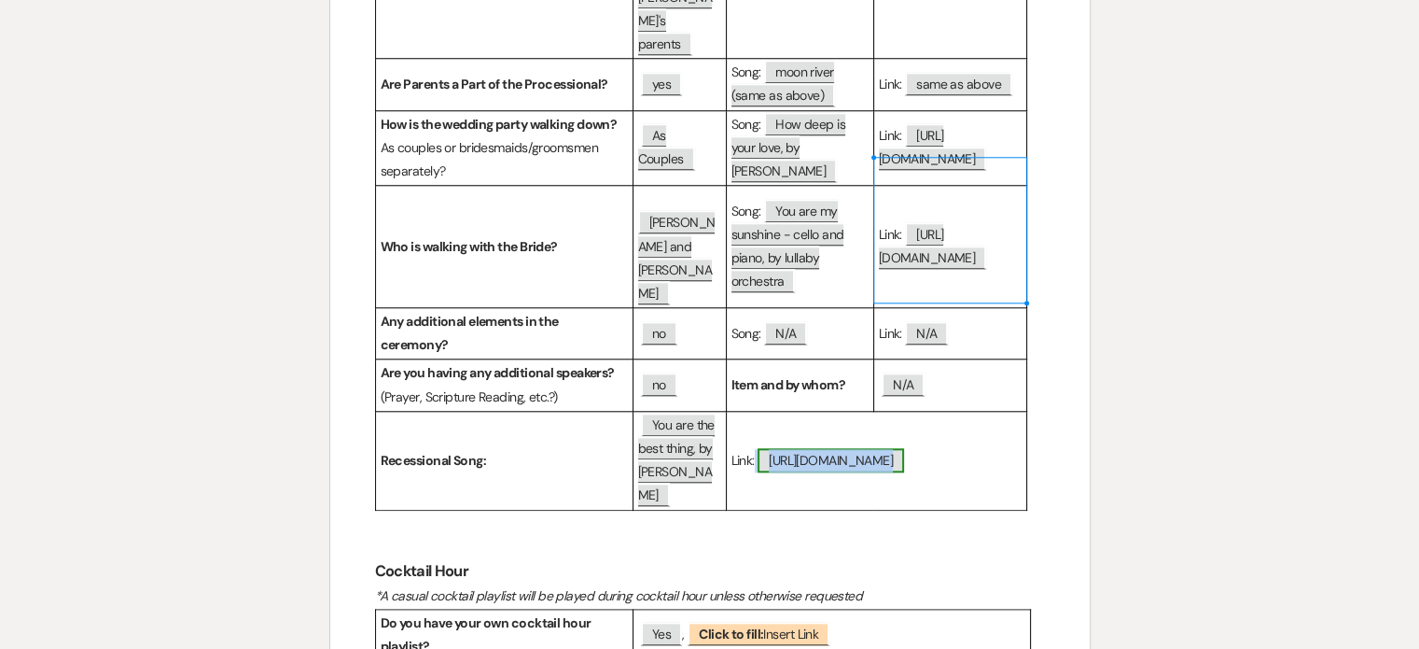
click at [874, 472] on span "[URL][DOMAIN_NAME]" at bounding box center [831, 460] width 147 height 24
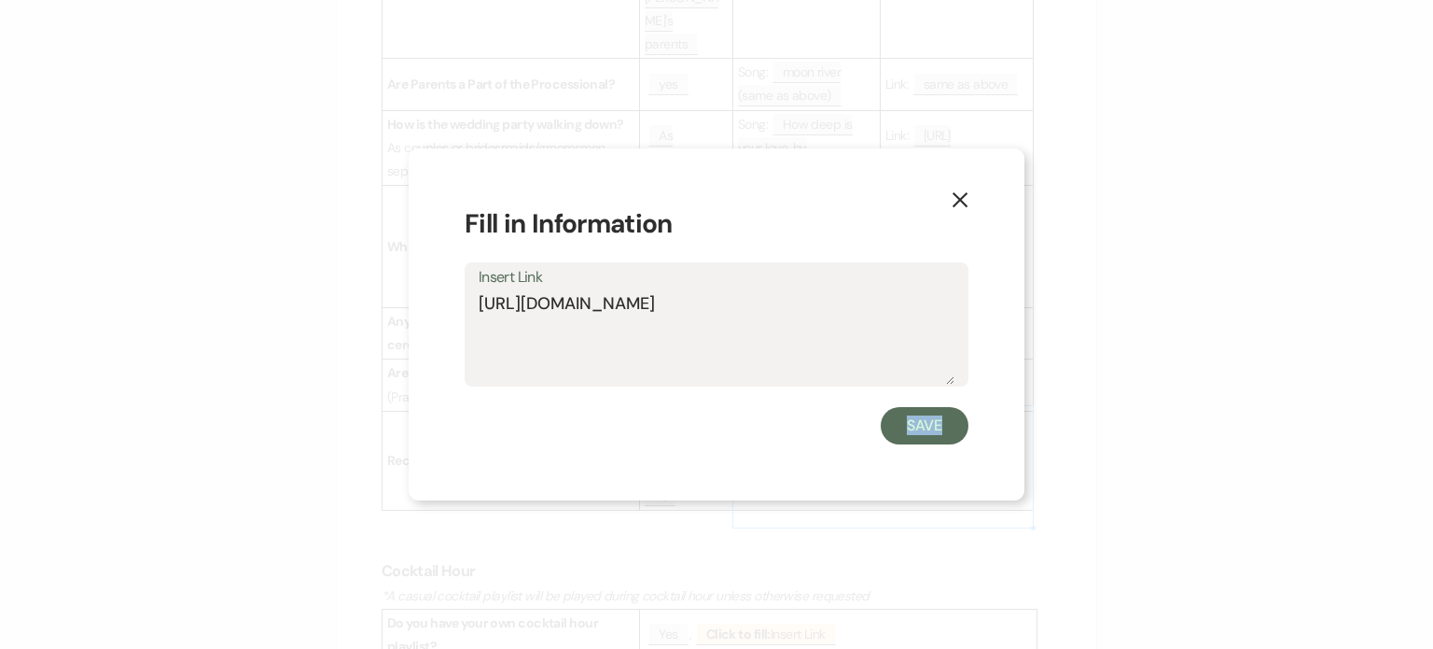
click at [874, 482] on div "X Fill in Information Insert Link [URL][DOMAIN_NAME] Save" at bounding box center [717, 324] width 616 height 352
click at [694, 298] on textarea "[URL][DOMAIN_NAME]" at bounding box center [717, 337] width 476 height 93
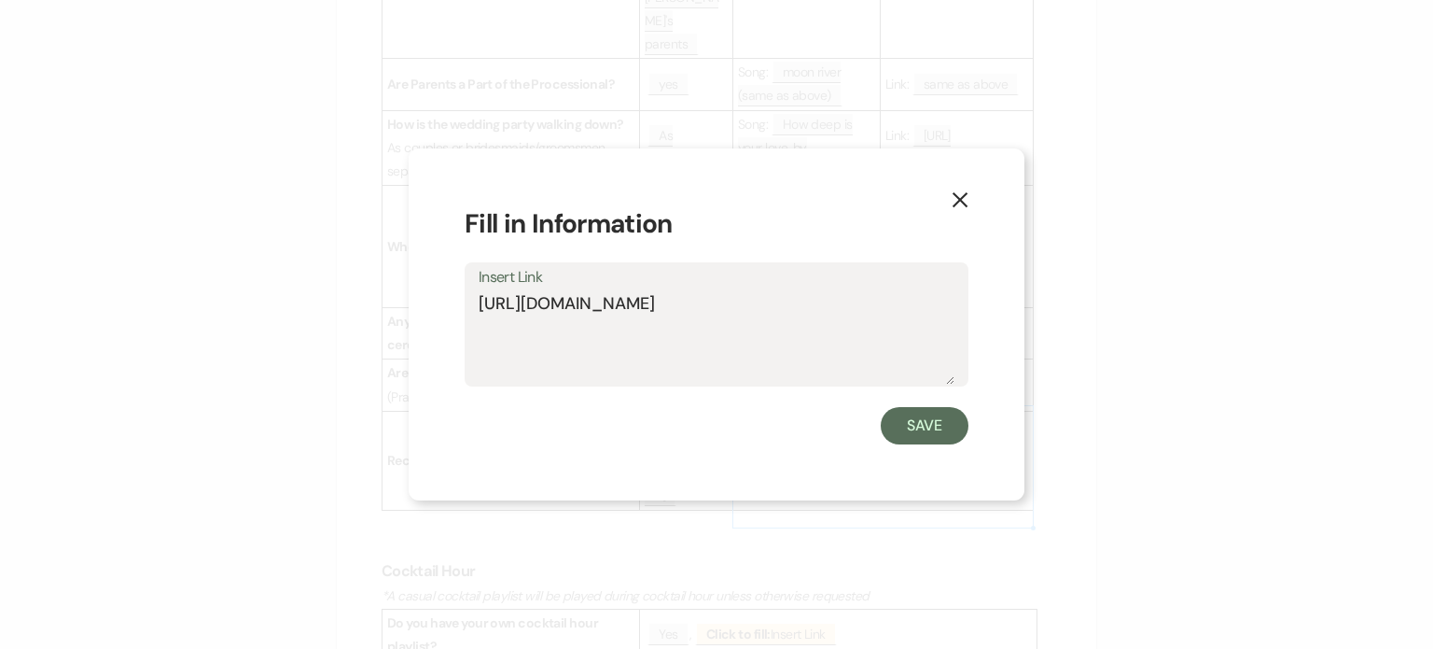
click at [955, 189] on button "X" at bounding box center [960, 198] width 28 height 33
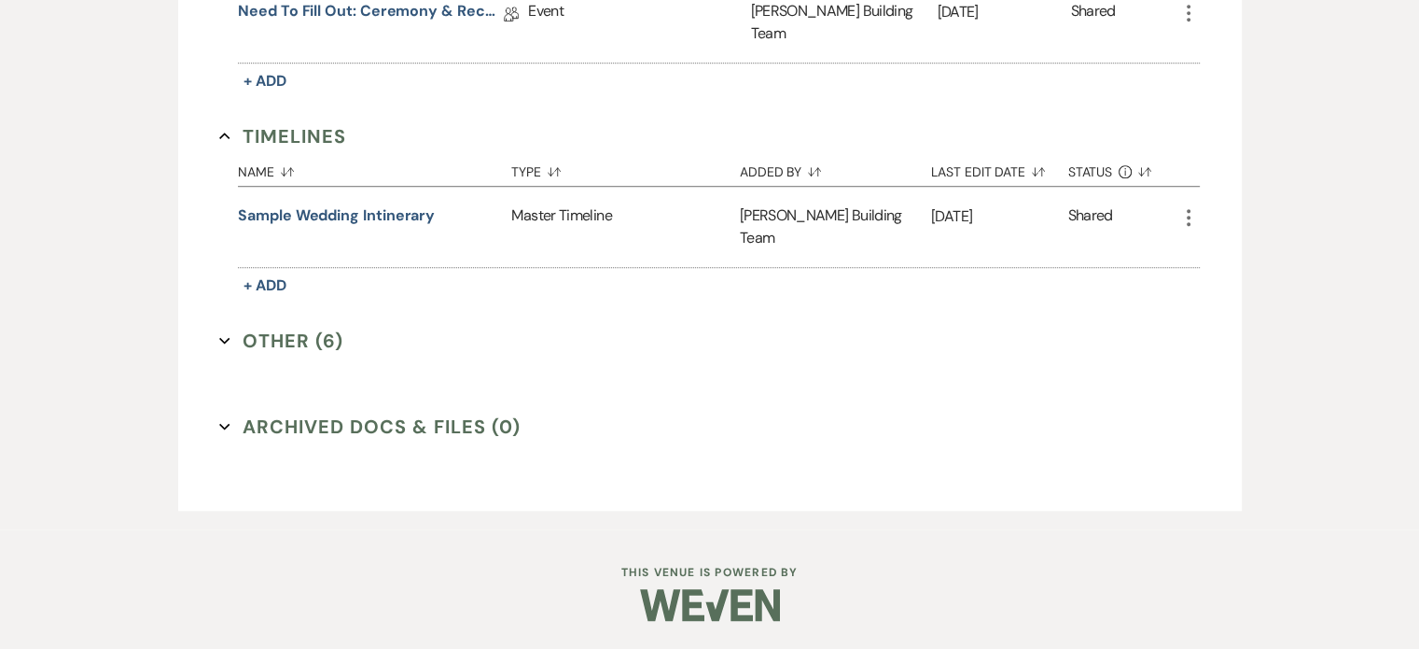
scroll to position [840, 0]
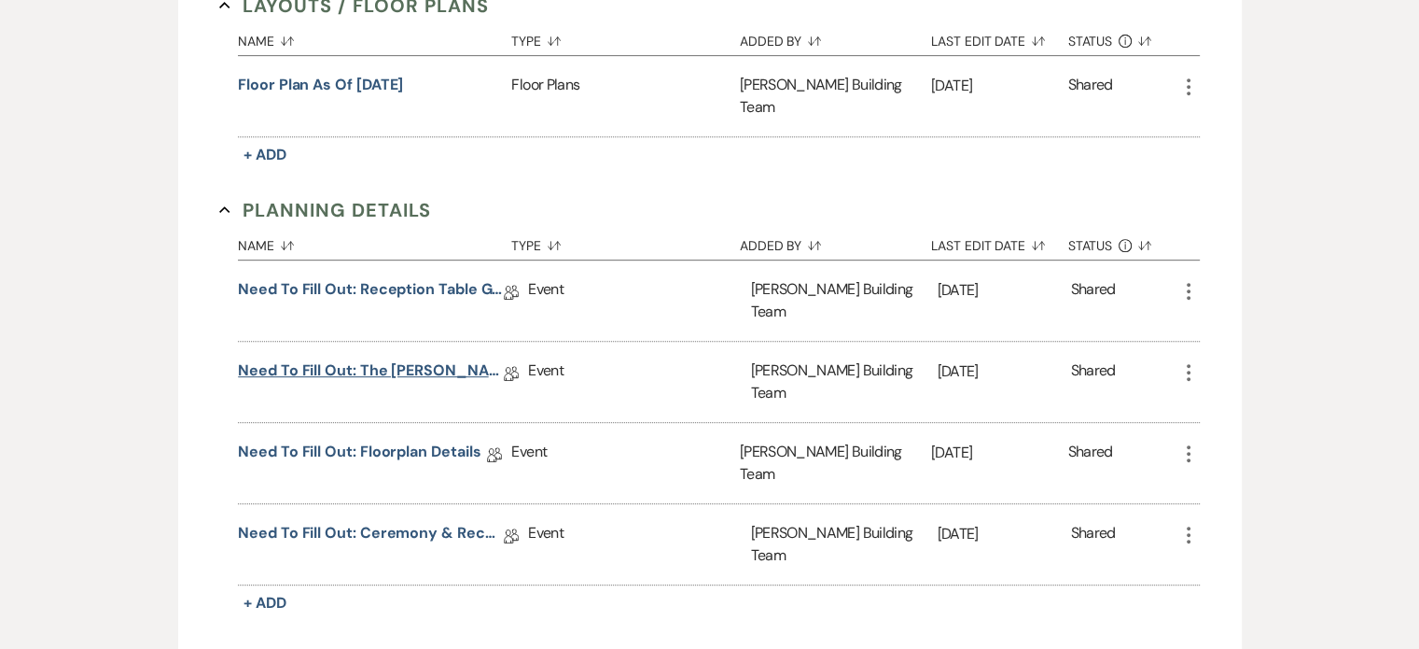
click at [409, 359] on link "Need to Fill Out: The [PERSON_NAME] Building Planning Document" at bounding box center [371, 373] width 266 height 29
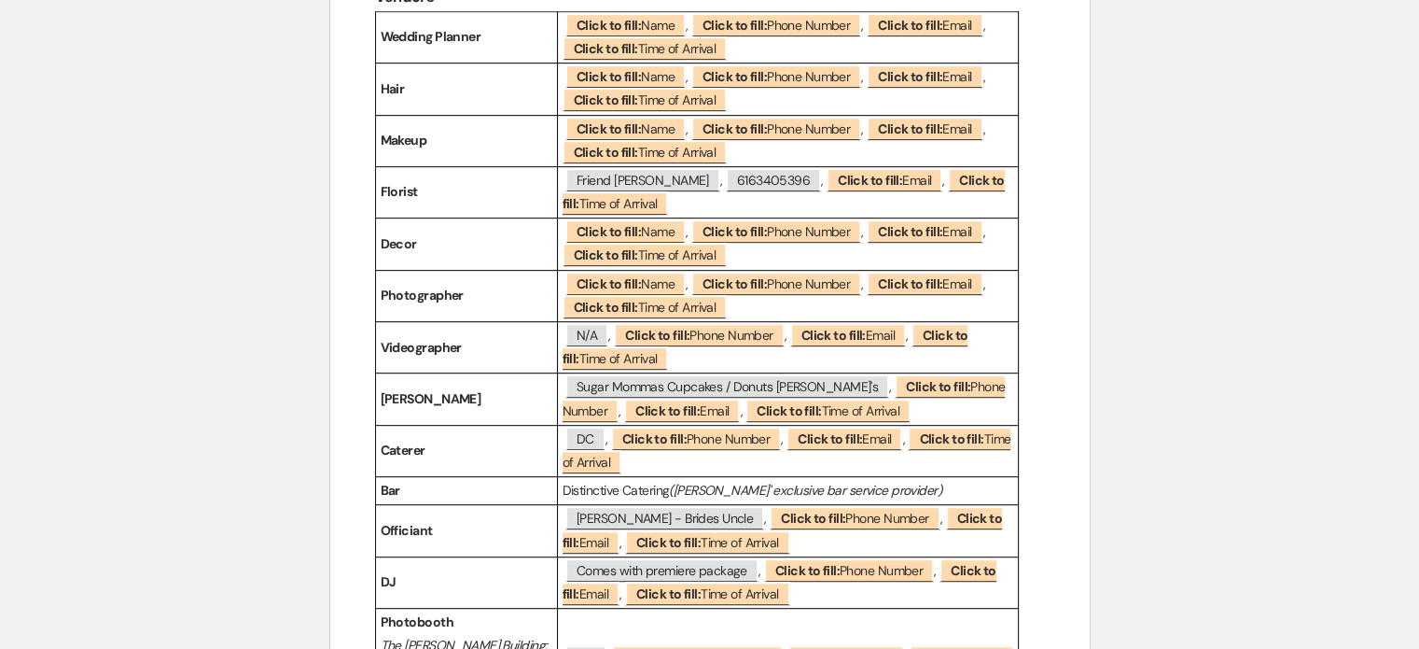
scroll to position [933, 0]
